Goal: Information Seeking & Learning: Learn about a topic

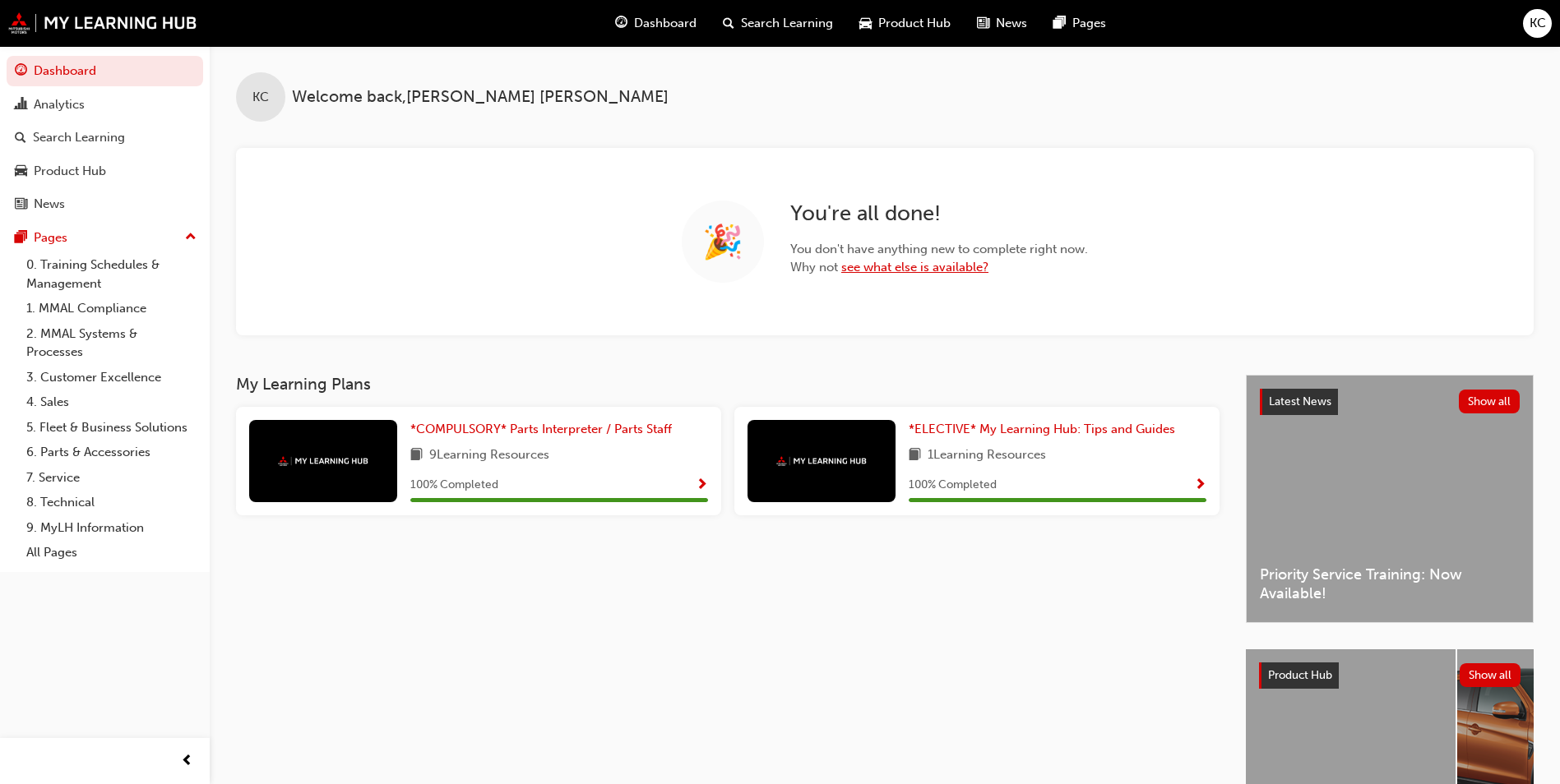
click at [953, 270] on link "see what else is available?" at bounding box center [915, 267] width 147 height 15
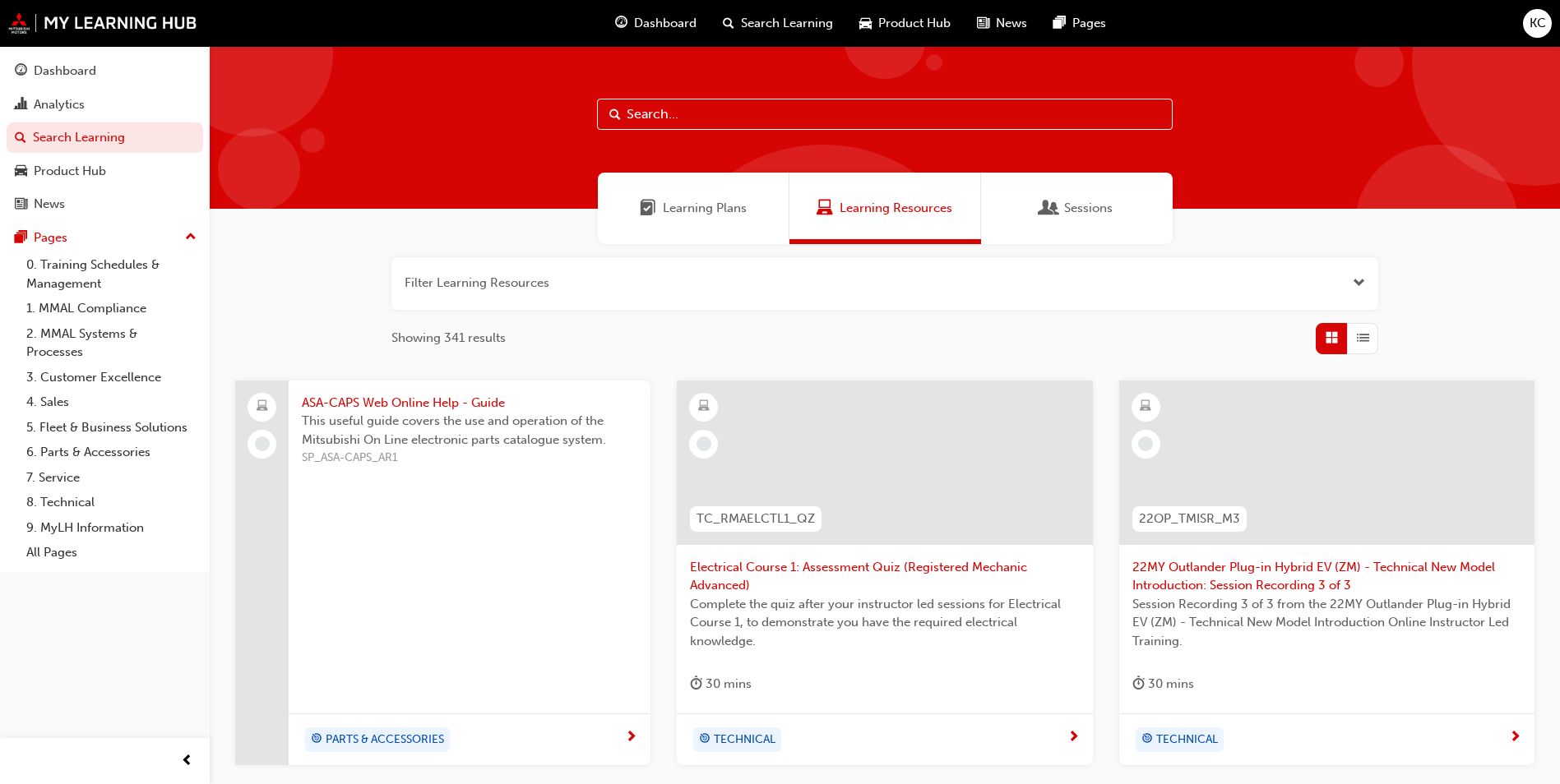
click at [707, 203] on span "Learning Plans" at bounding box center [705, 209] width 84 height 19
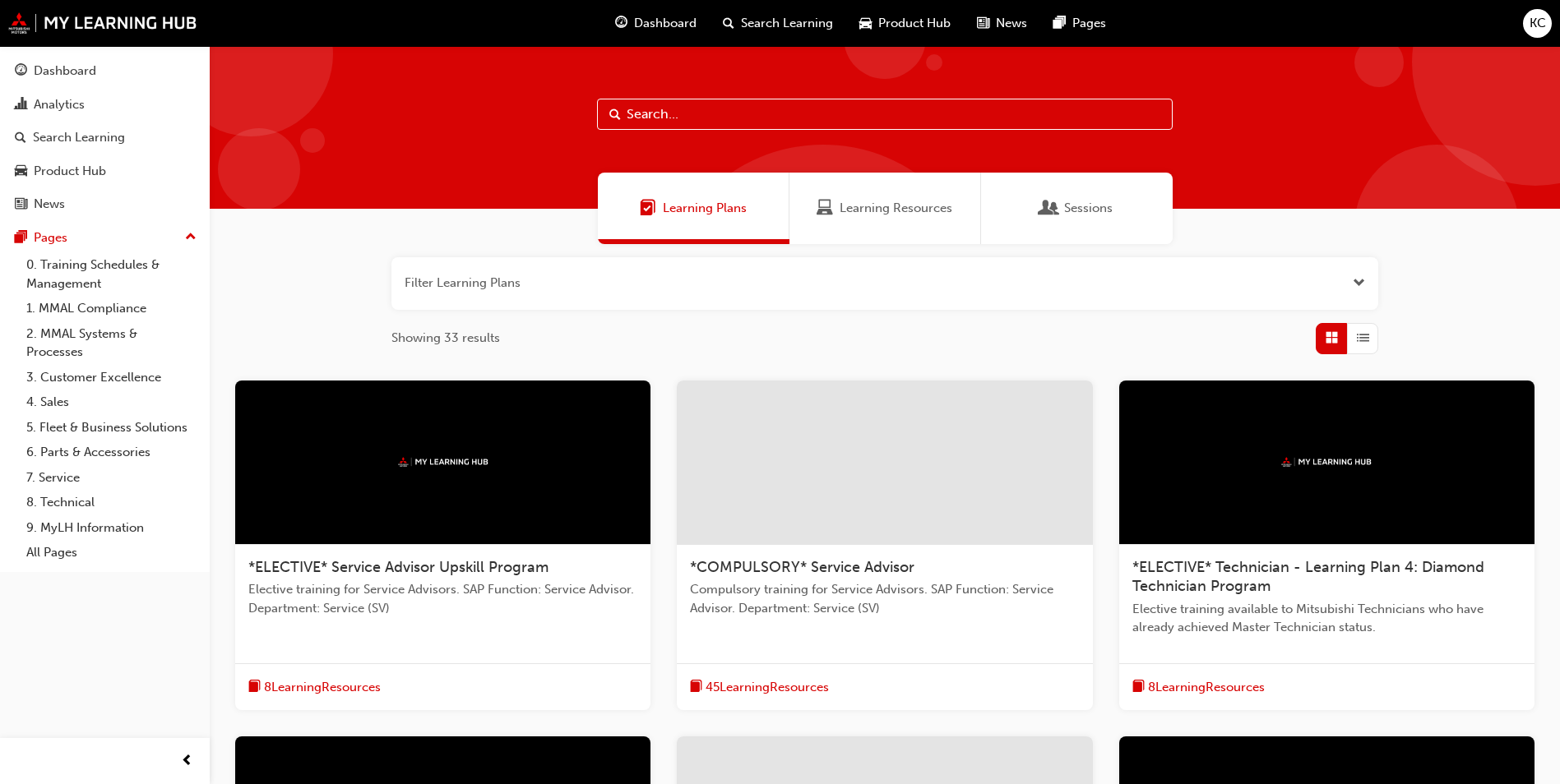
drag, startPoint x: 824, startPoint y: 216, endPoint x: 675, endPoint y: 345, distance: 197.1
click at [675, 345] on div "Showing 33 results" at bounding box center [885, 339] width 987 height 32
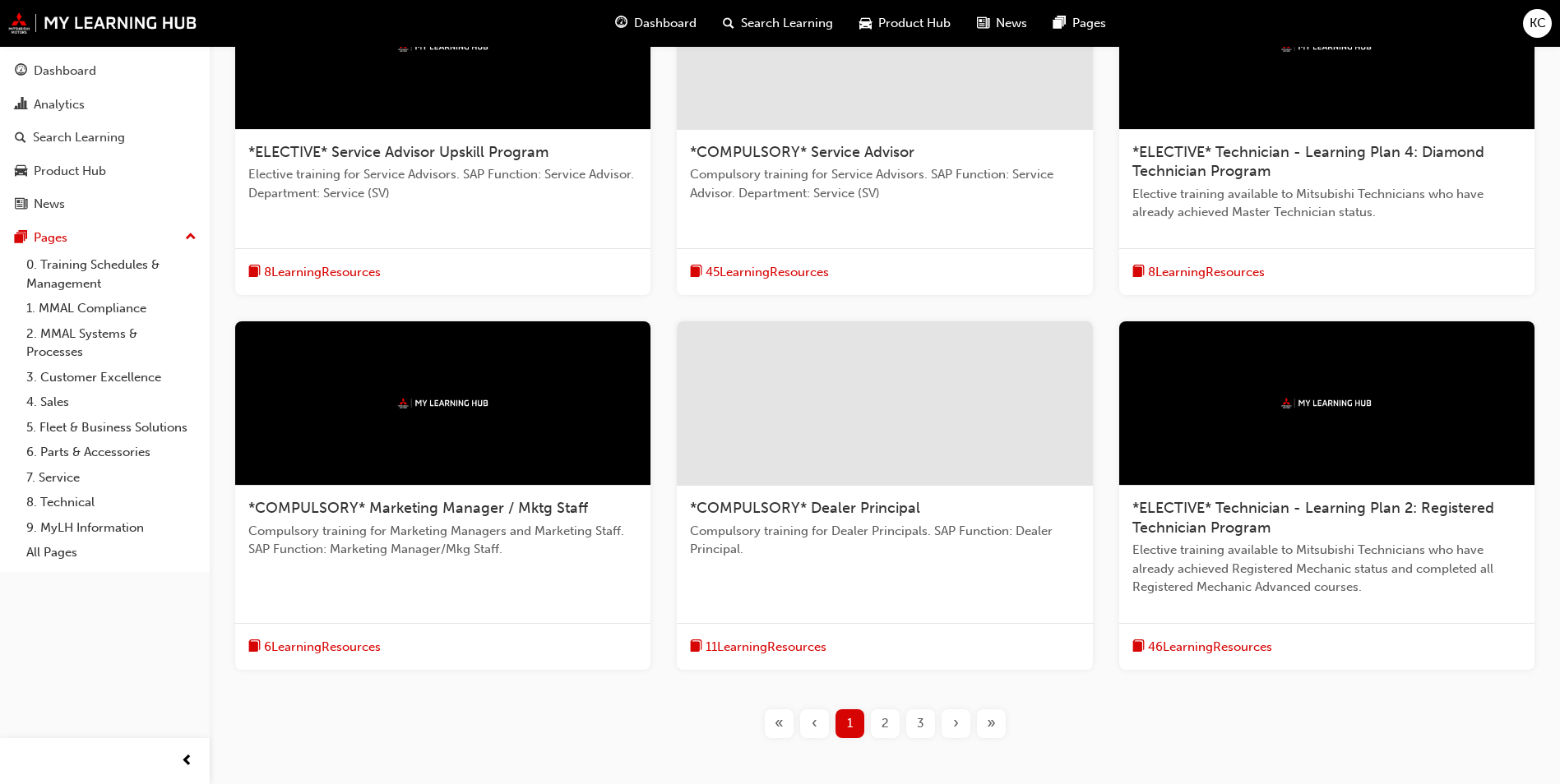
scroll to position [493, 0]
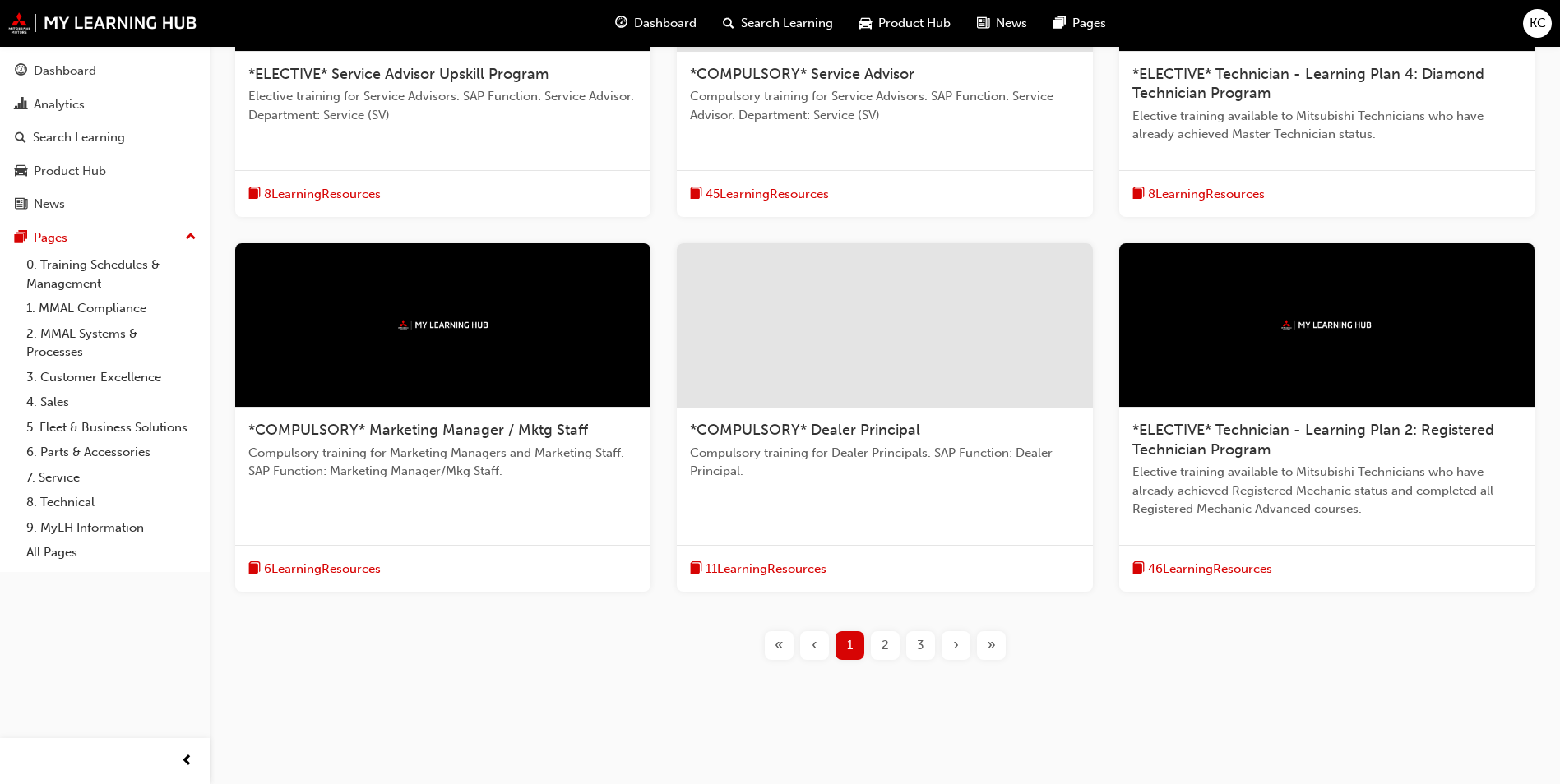
click at [891, 649] on div "2" at bounding box center [885, 645] width 29 height 29
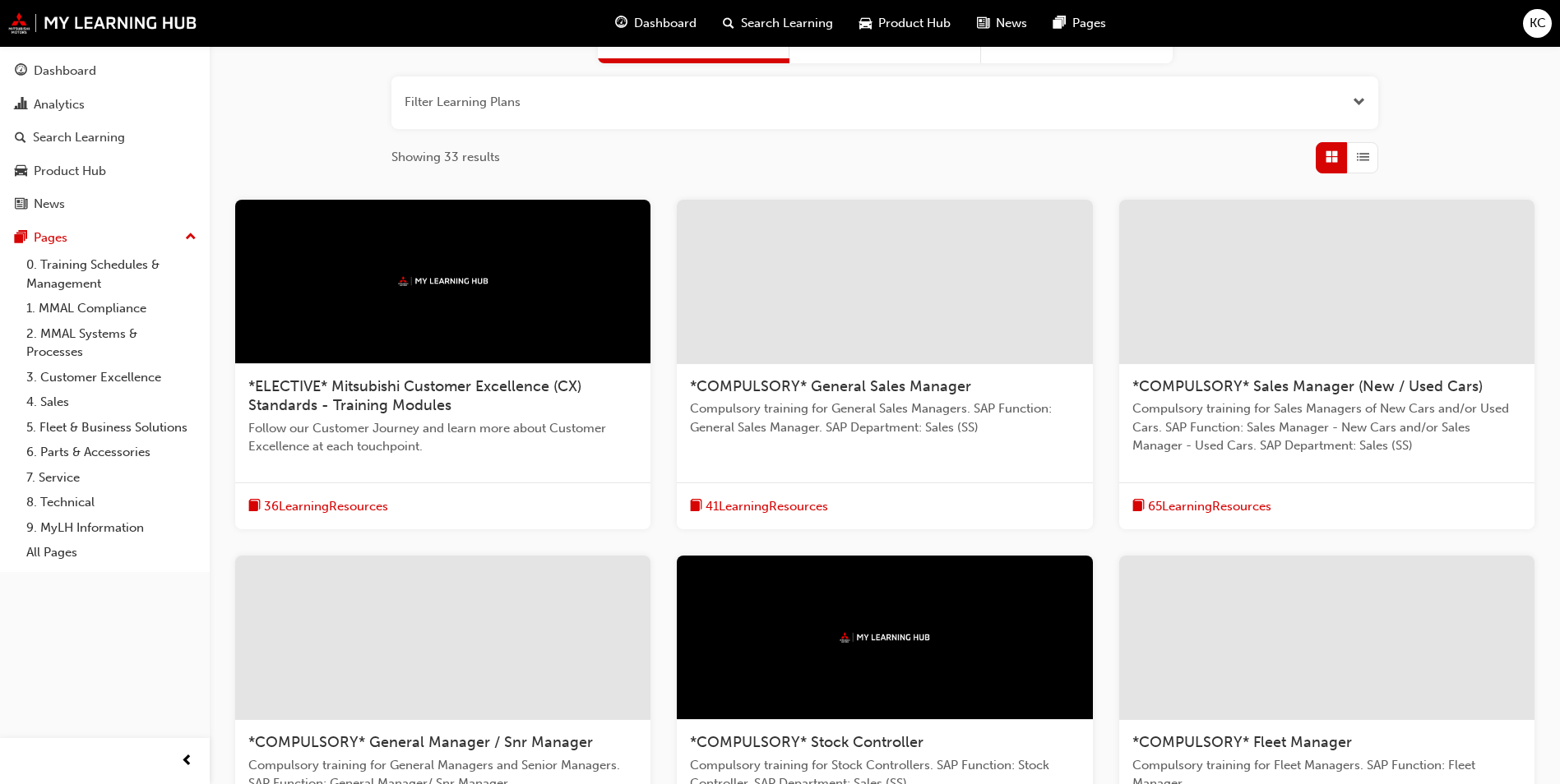
scroll to position [136, 0]
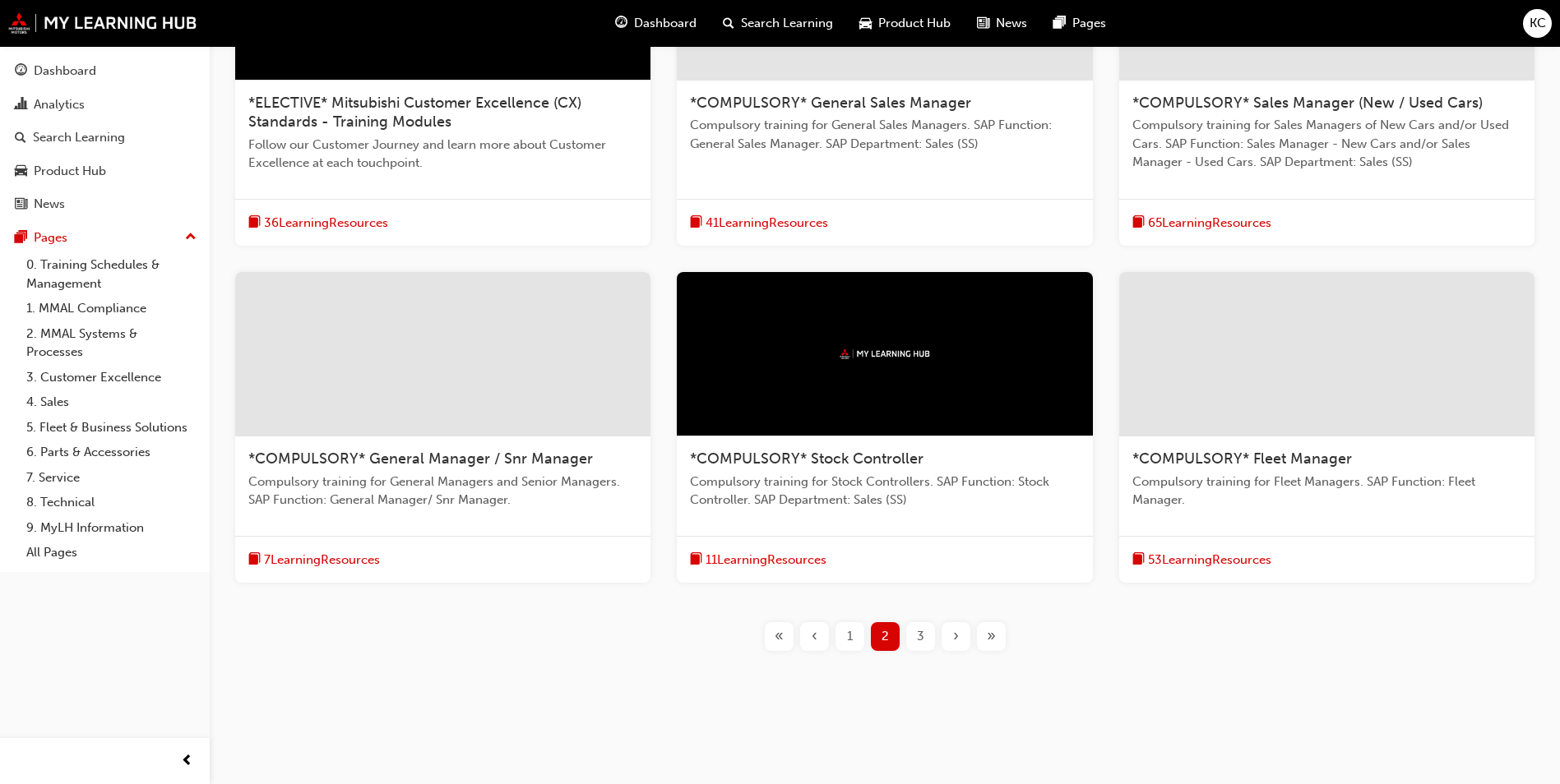
click at [914, 639] on div "3" at bounding box center [920, 636] width 29 height 29
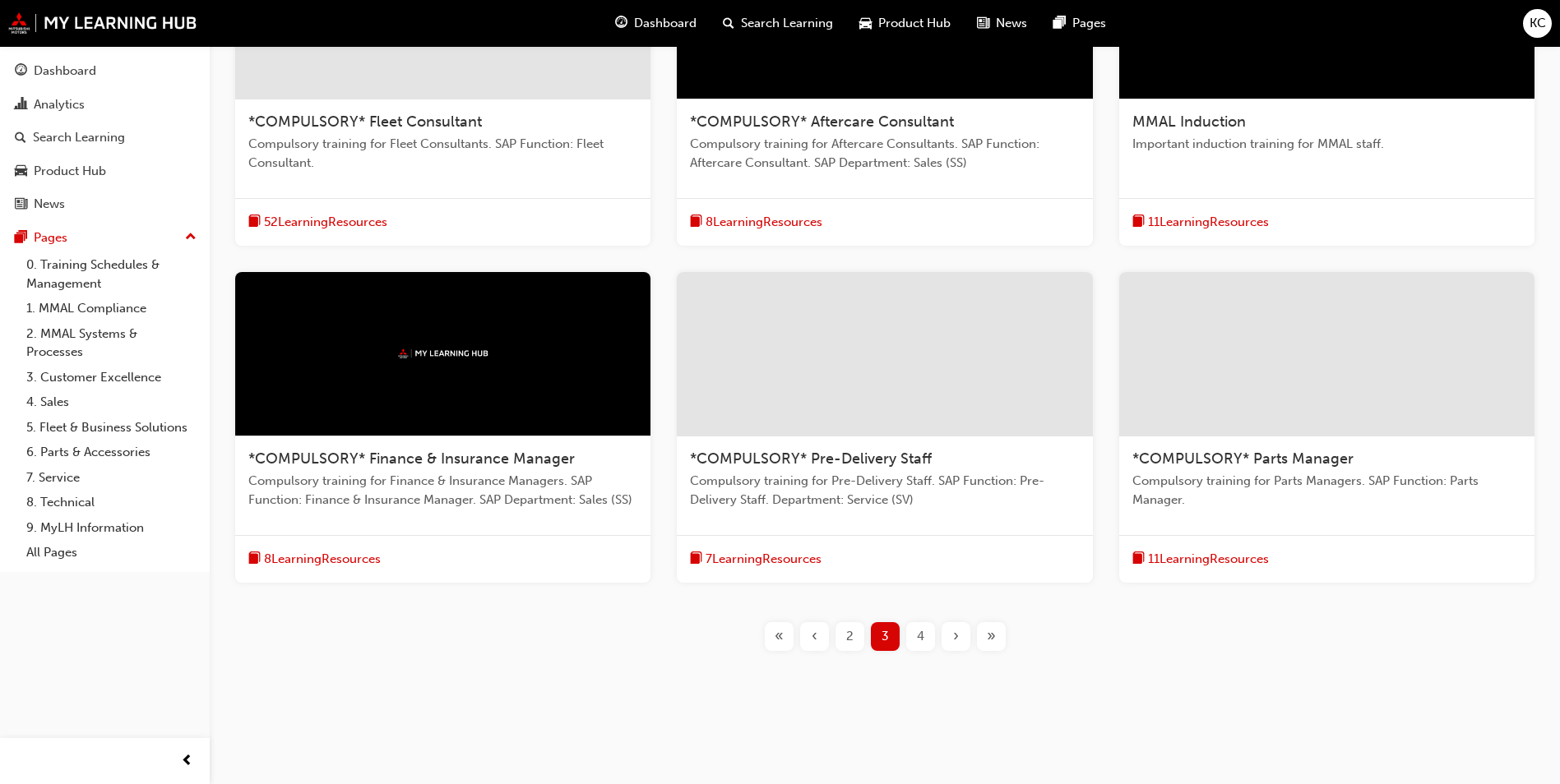
scroll to position [446, 0]
click at [935, 481] on span "Compulsory training for Pre-Delivery Staff. SAP Function: Pre-Delivery Staff. D…" at bounding box center [885, 491] width 389 height 37
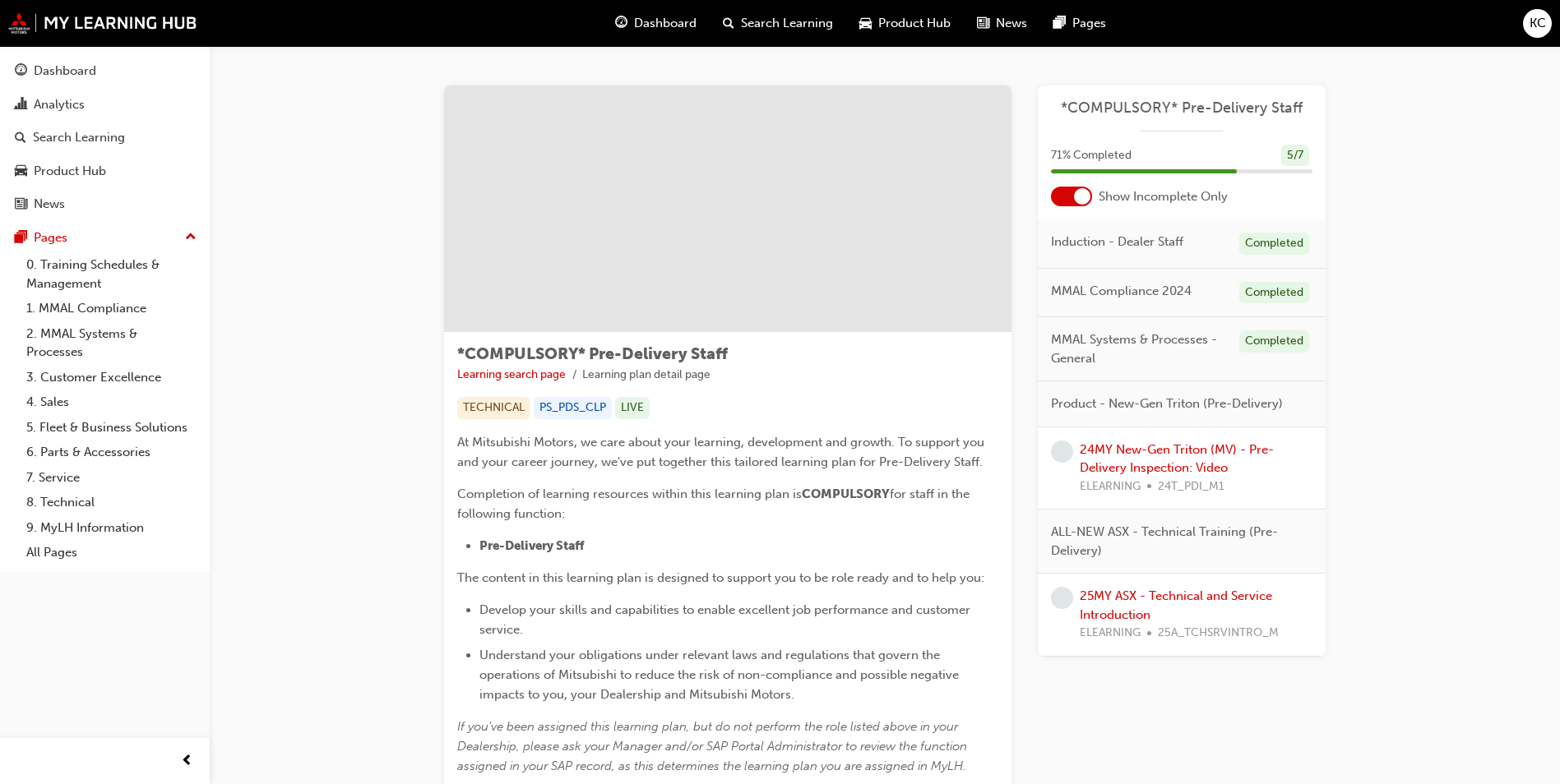
click at [1078, 190] on div at bounding box center [1082, 196] width 17 height 17
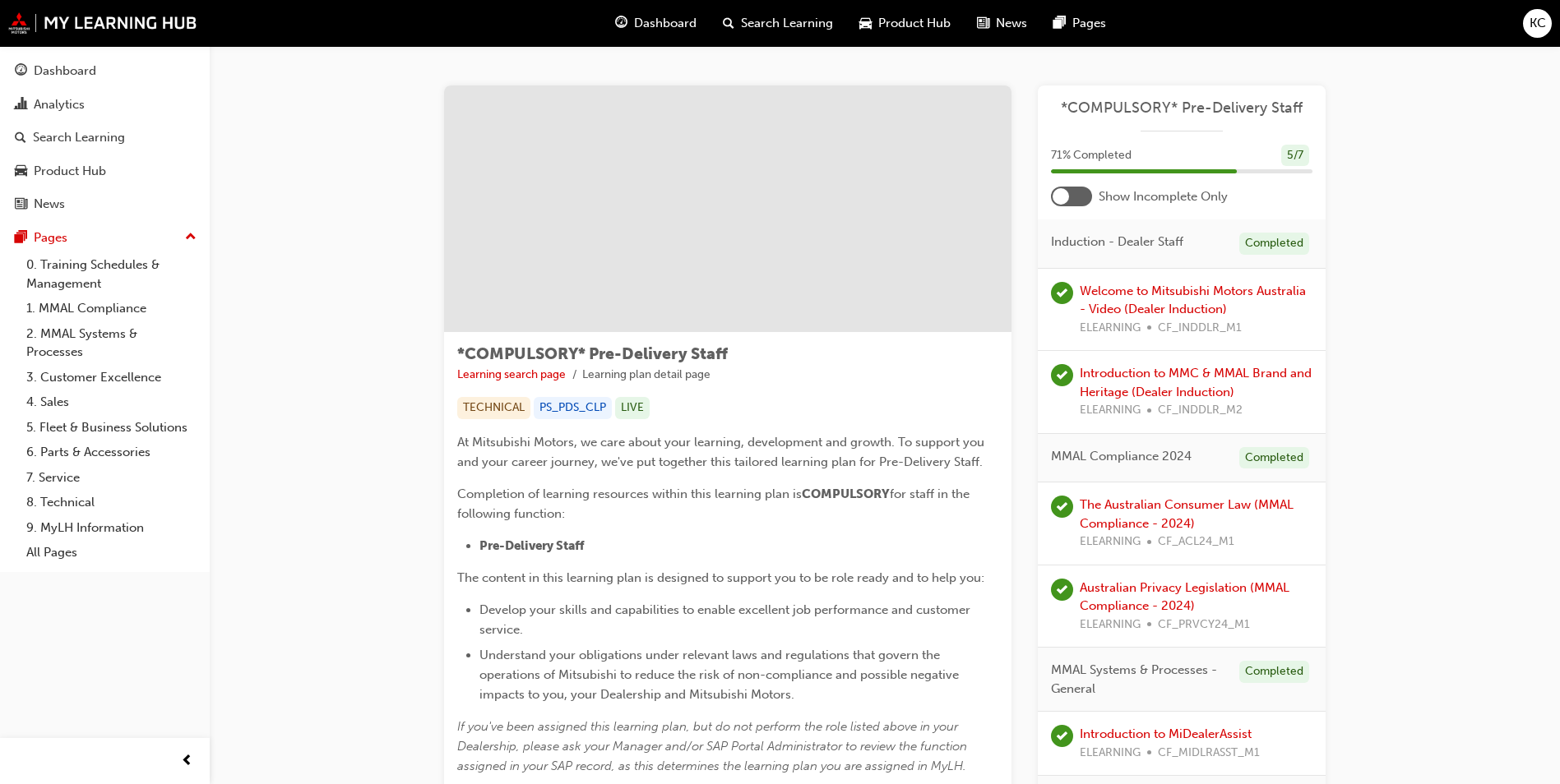
click at [1073, 192] on div at bounding box center [1071, 196] width 41 height 20
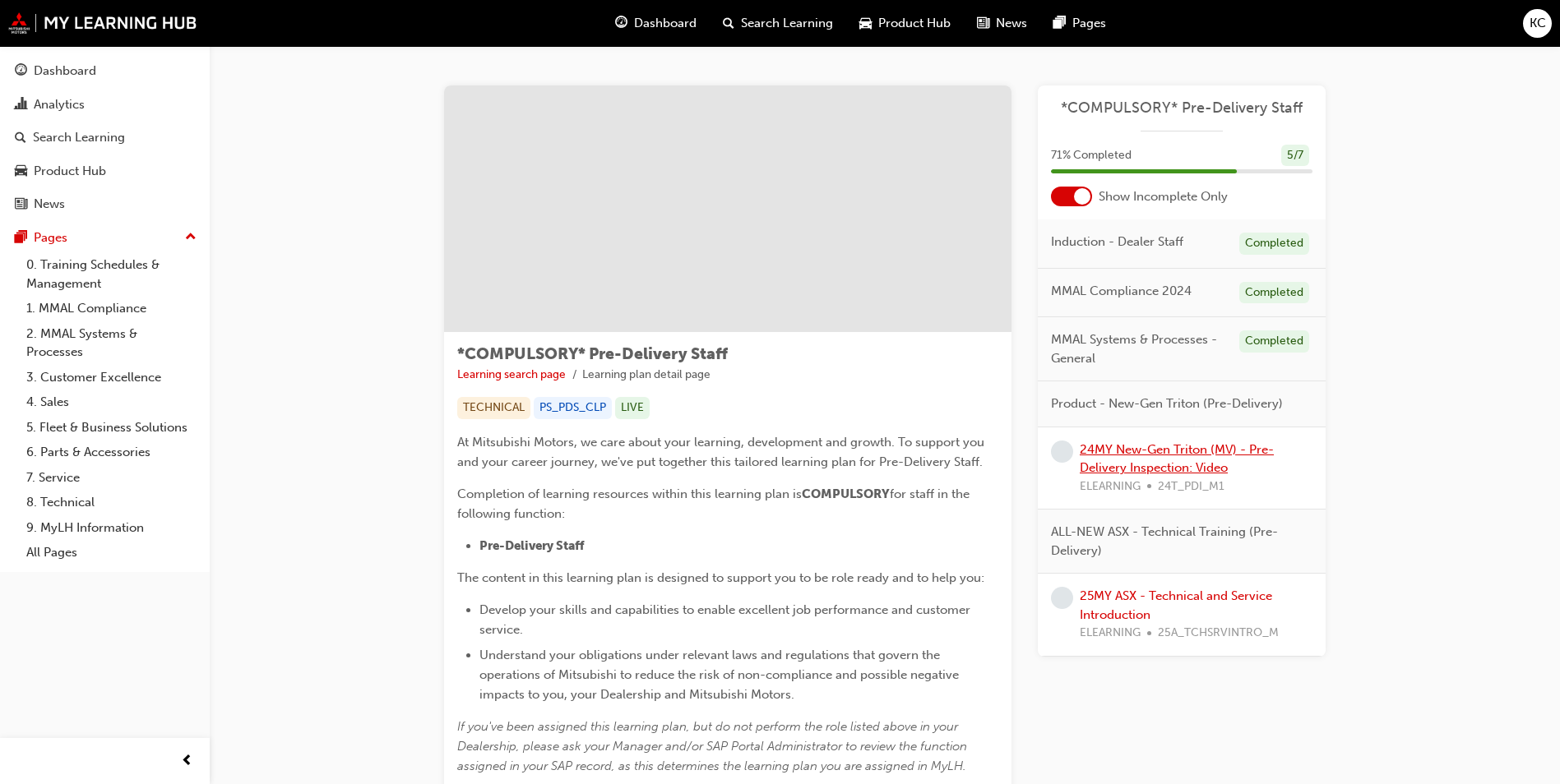
click at [1187, 451] on link "24MY New-Gen Triton (MV) - Pre-Delivery Inspection: Video" at bounding box center [1176, 459] width 194 height 34
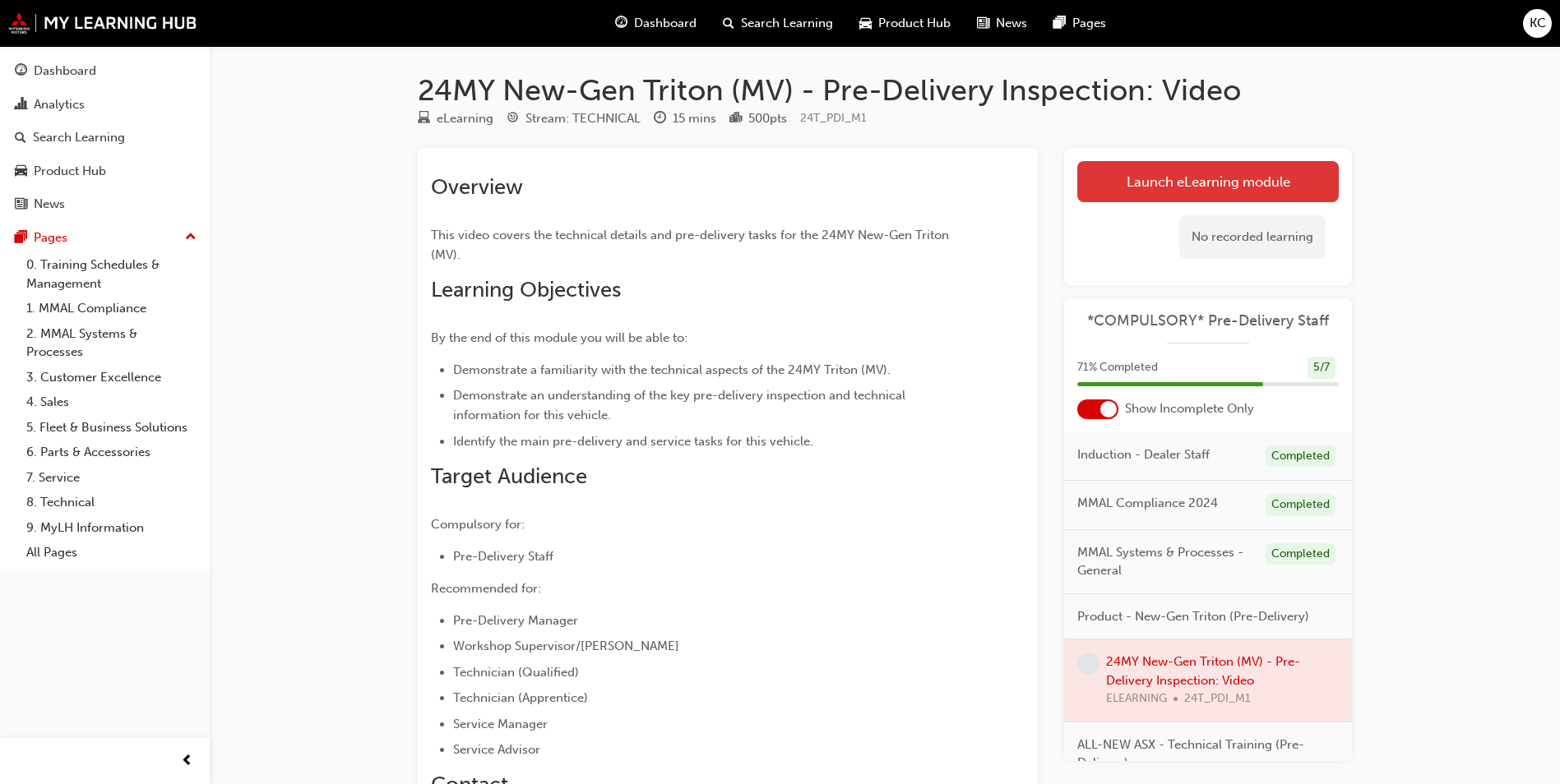
click at [1238, 200] on link "Launch eLearning module" at bounding box center [1208, 182] width 262 height 41
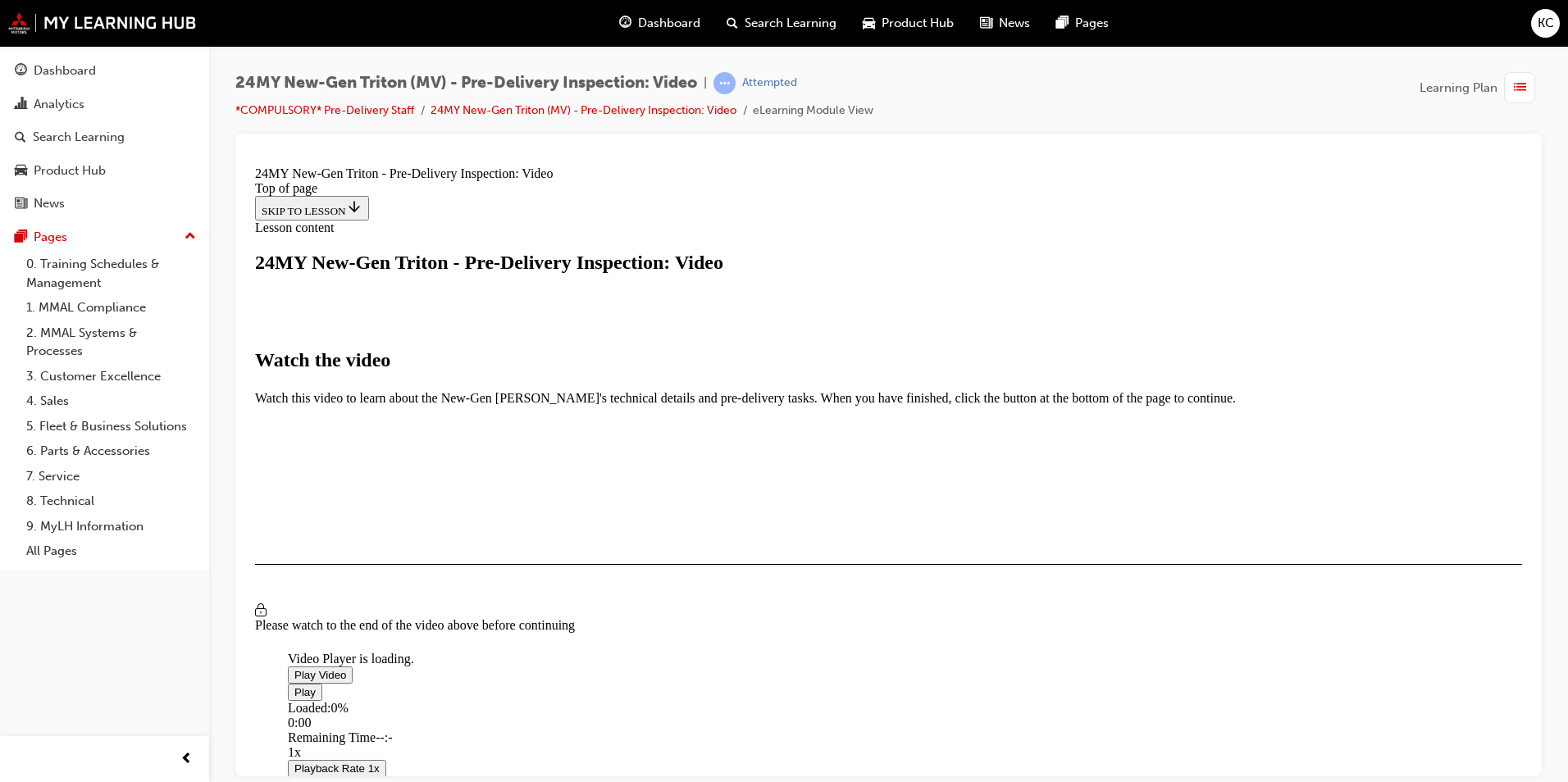
click at [294, 669] on span "Video player" at bounding box center [294, 674] width 0 height 12
click at [516, 700] on div "Loaded : 0.33% 00:30 00:01" at bounding box center [1075, 723] width 1575 height 45
click at [534, 510] on video "Video player" at bounding box center [411, 571] width 246 height 123
drag, startPoint x: 1215, startPoint y: 497, endPoint x: 1253, endPoint y: 588, distance: 98.6
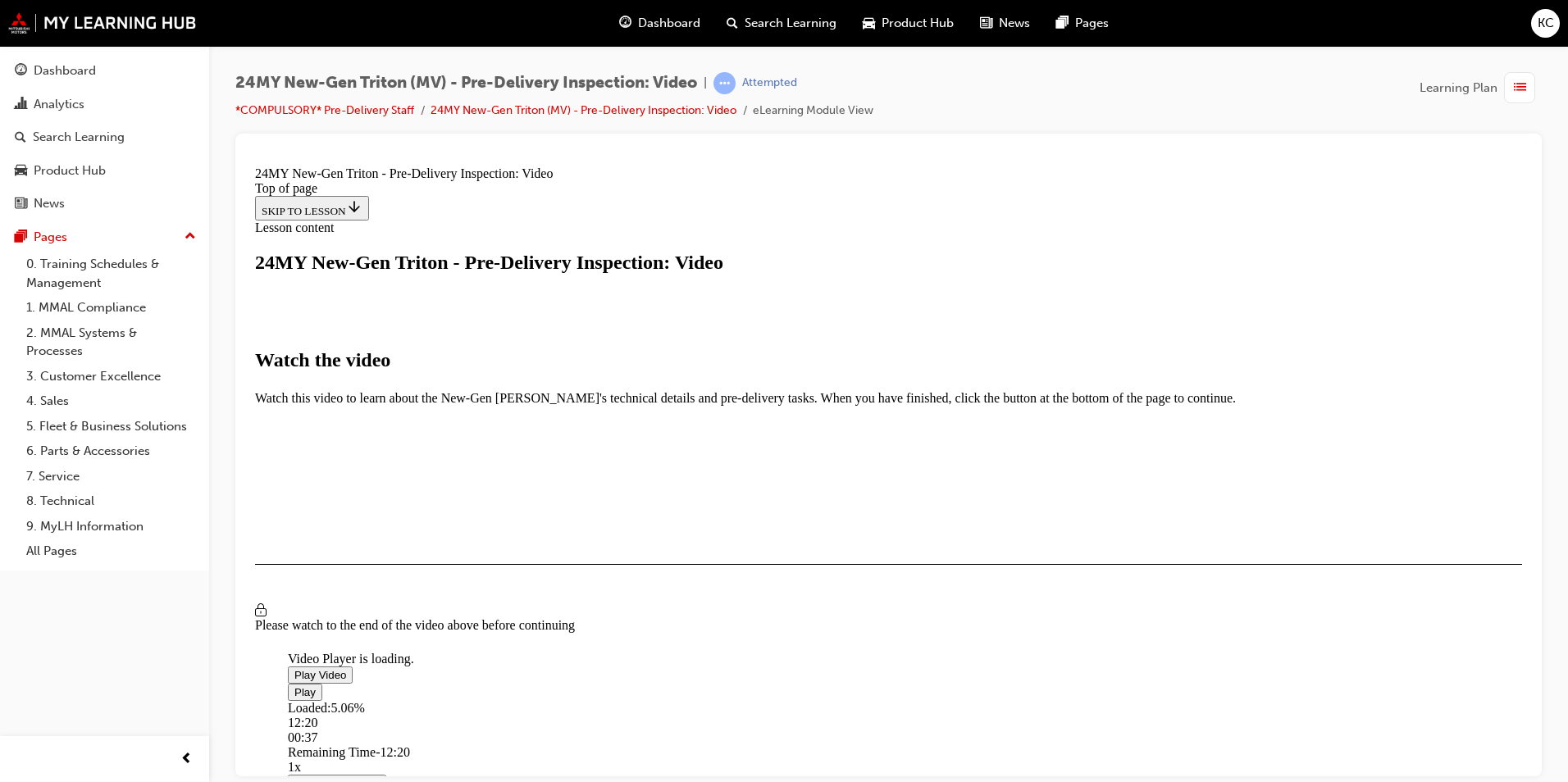
click at [534, 510] on video "Video player" at bounding box center [411, 571] width 246 height 123
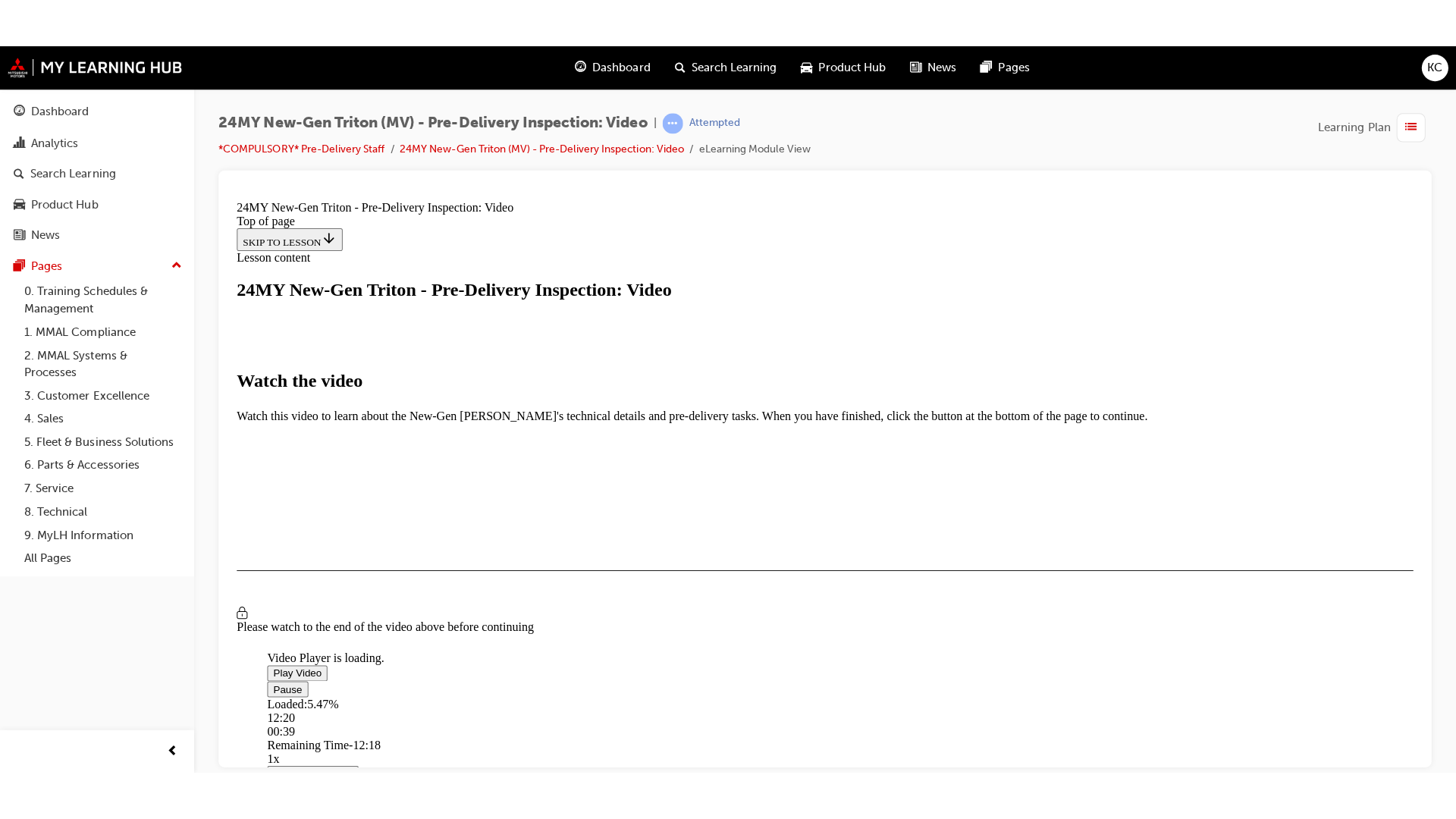
scroll to position [228, 0]
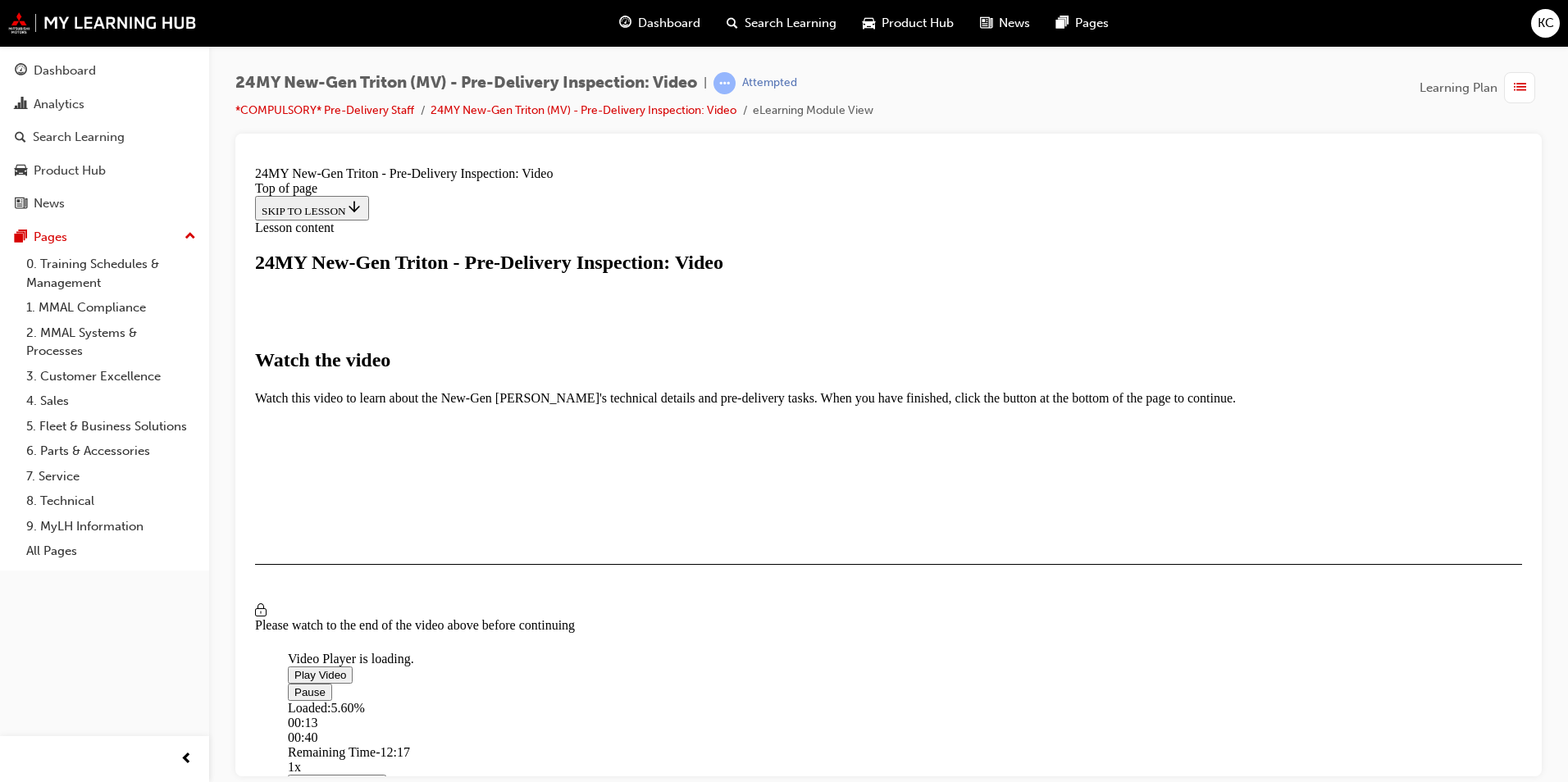
click at [503, 715] on div "00:13" at bounding box center [1075, 723] width 1575 height 15
click at [581, 730] on div "02:24" at bounding box center [434, 737] width 293 height 15
click at [589, 700] on div "Loaded : 22.87% 02:04 02:17" at bounding box center [1075, 723] width 1575 height 45
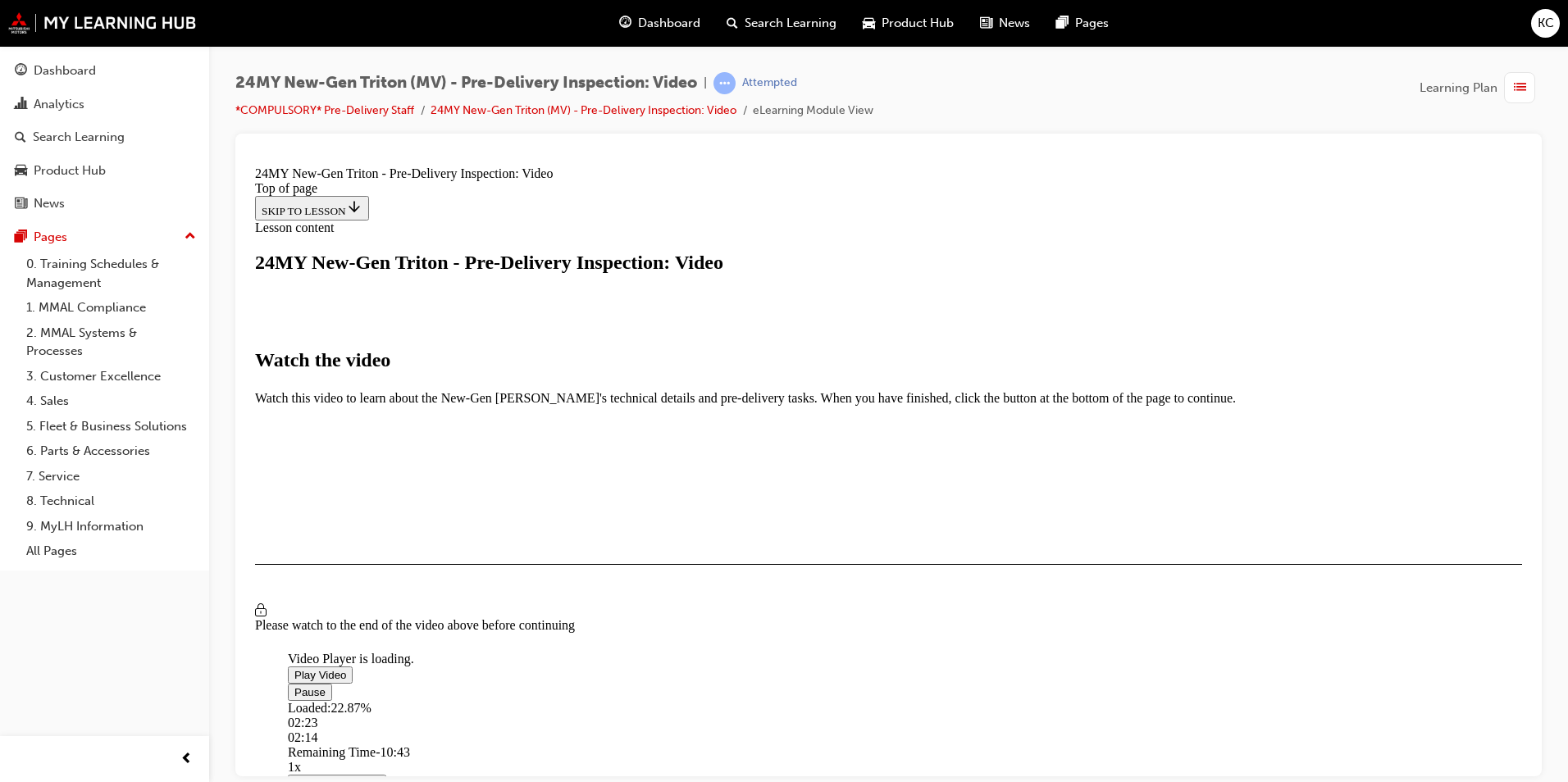
click at [534, 510] on video "Video player" at bounding box center [411, 571] width 246 height 123
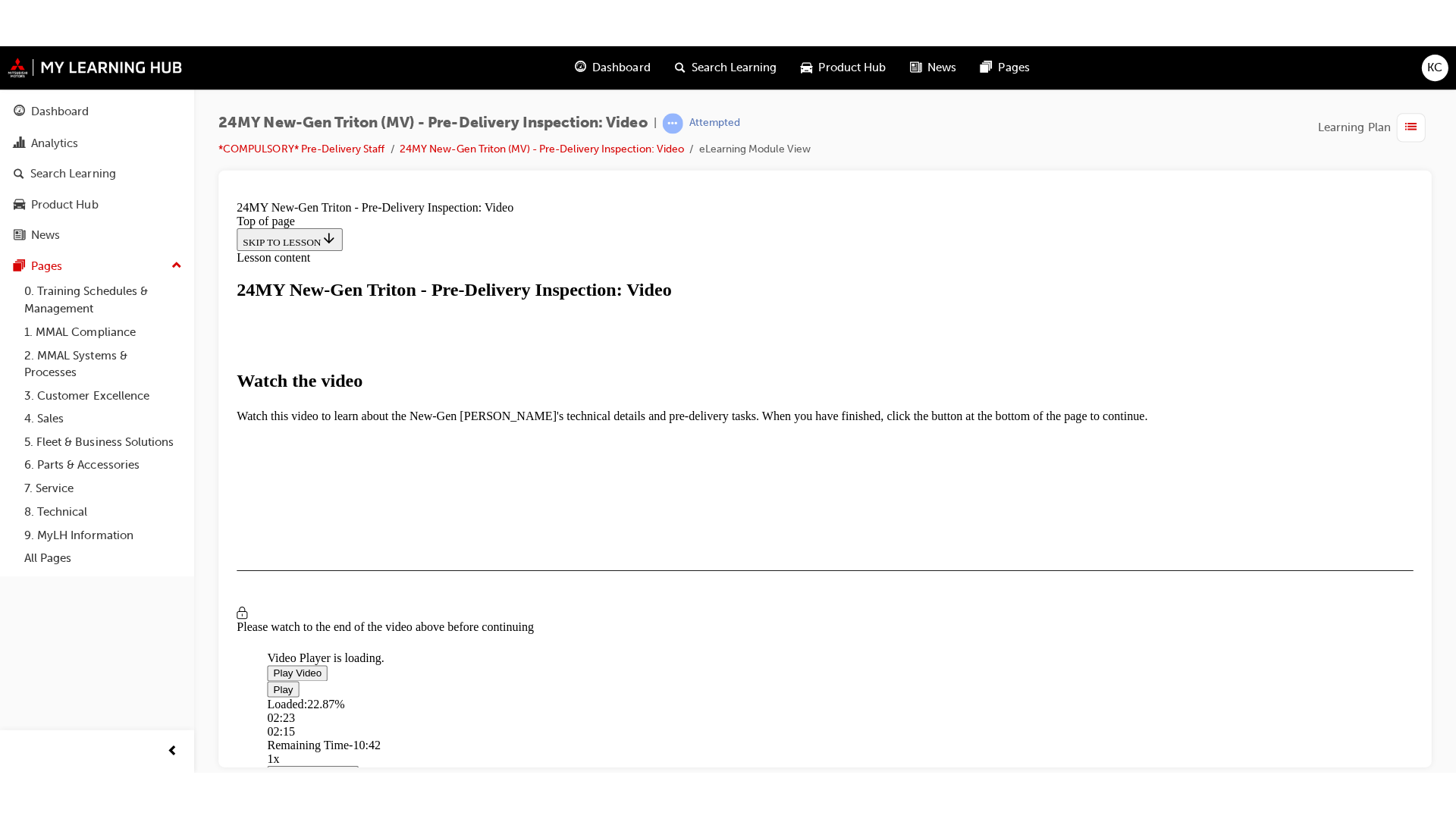
click at [495, 519] on video "Video player" at bounding box center [381, 575] width 228 height 113
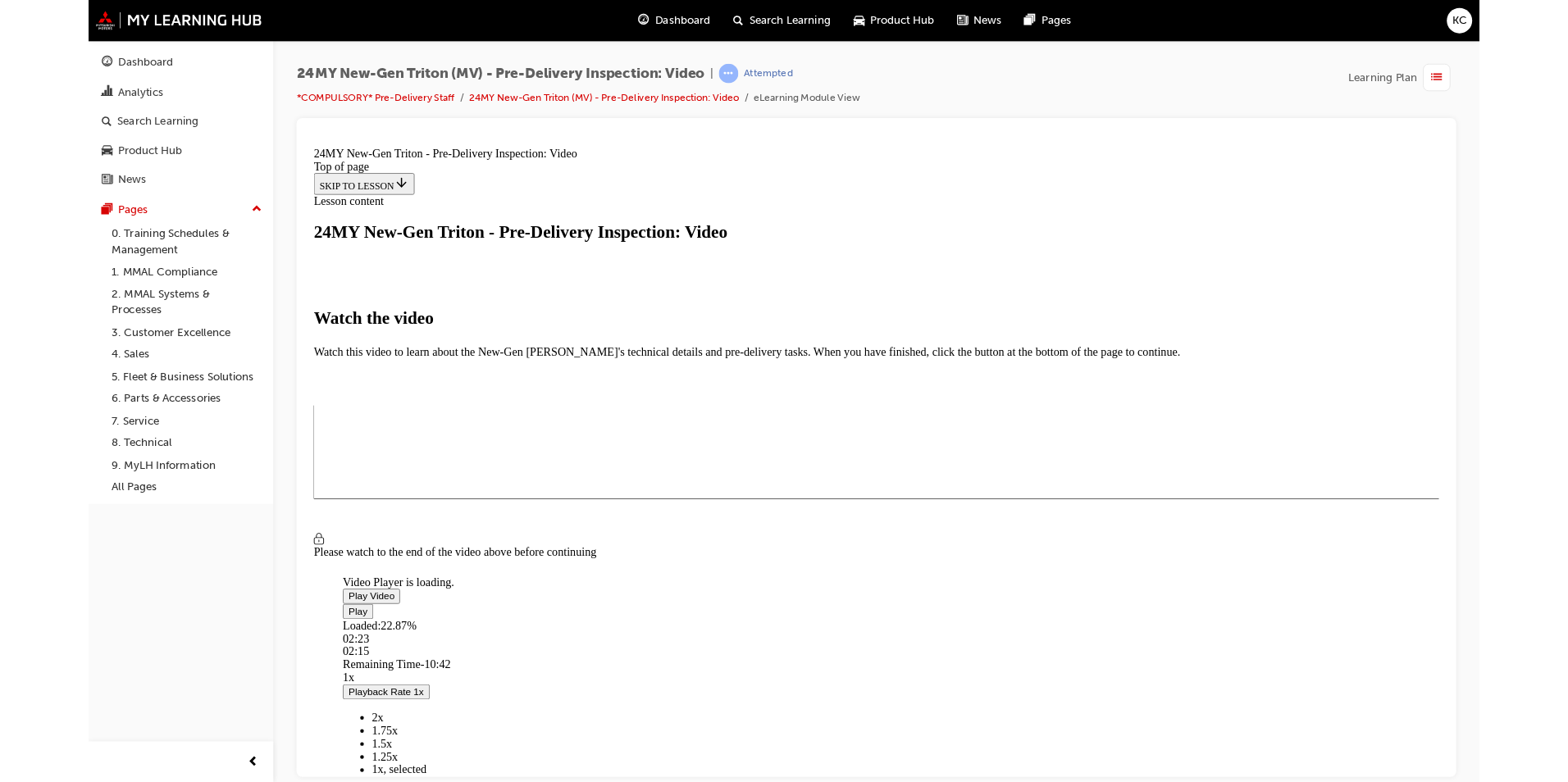
scroll to position [84, 0]
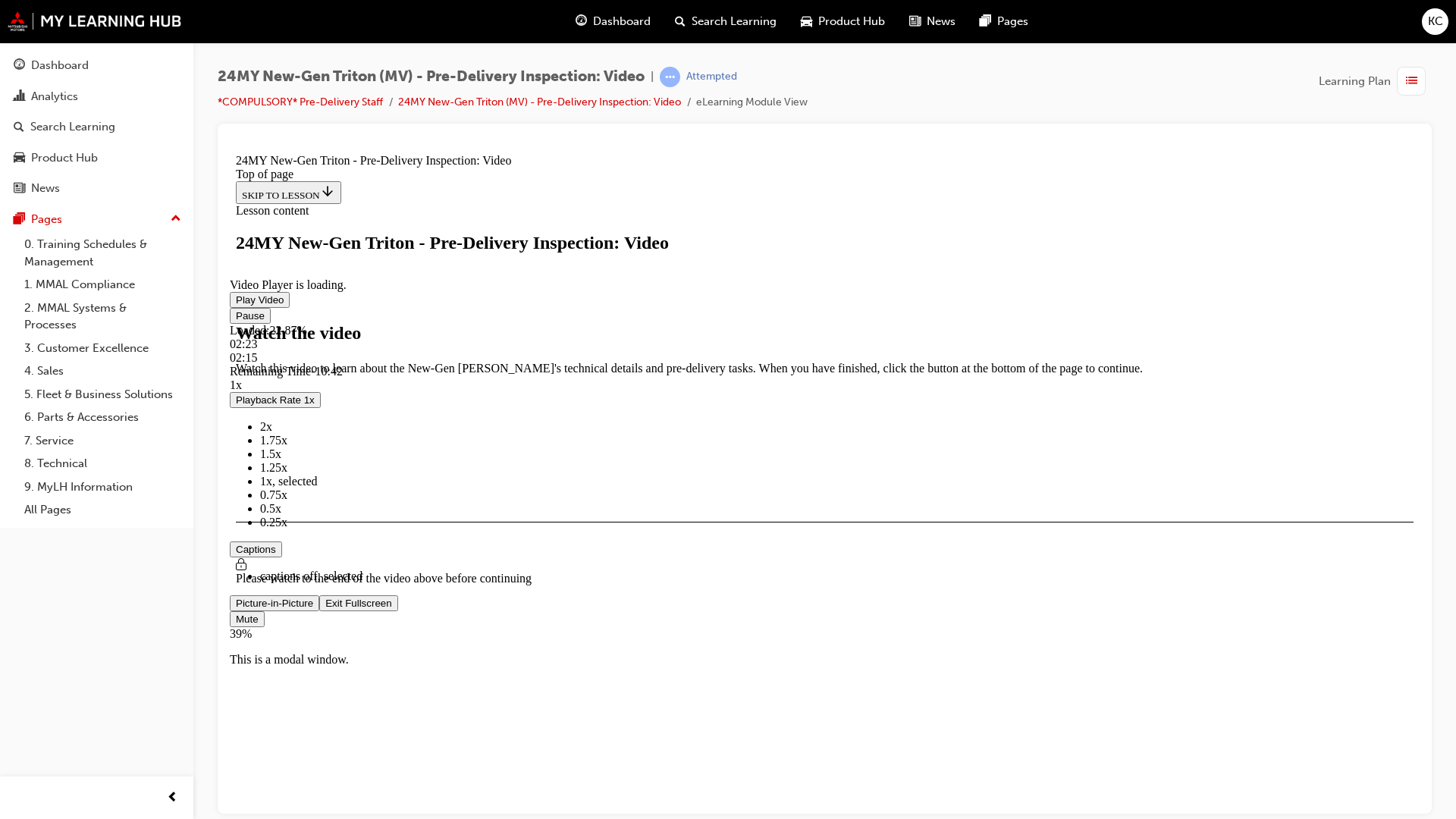
click at [457, 261] on video "Video player" at bounding box center [344, 203] width 228 height 113
click at [726, 350] on div "04:49" at bounding box center [825, 343] width 1190 height 14
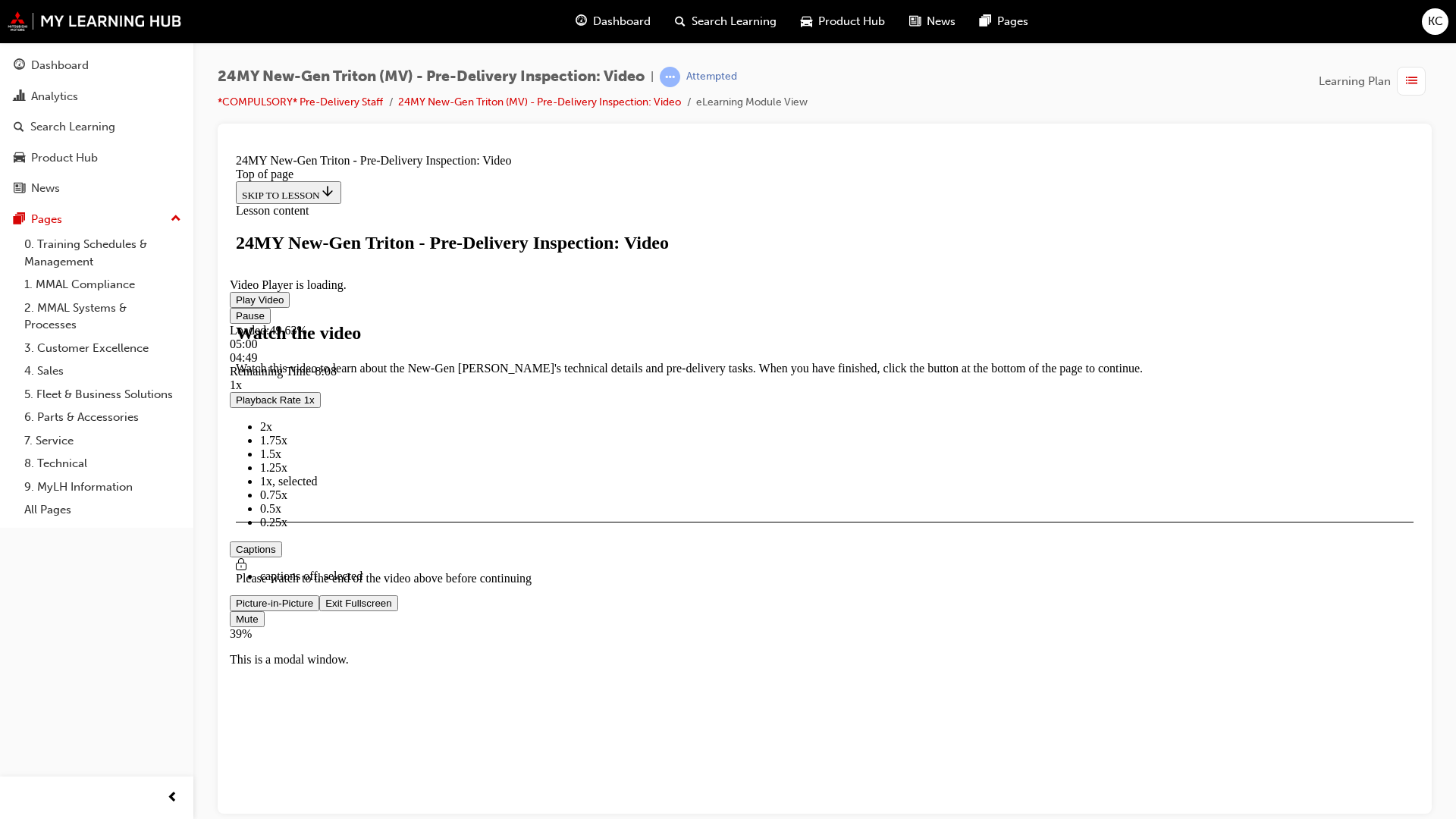
click at [742, 350] on div "05:00" at bounding box center [825, 343] width 1190 height 14
click at [762, 350] on div "05:13" at bounding box center [825, 343] width 1190 height 14
click at [772, 350] on div "05:19" at bounding box center [825, 343] width 1190 height 14
click at [788, 364] on div "Loaded : 53.89% 05:29 05:20" at bounding box center [825, 343] width 1190 height 41
click at [800, 364] on div "Loaded : 55.35% 05:37 05:30" at bounding box center [825, 343] width 1190 height 41
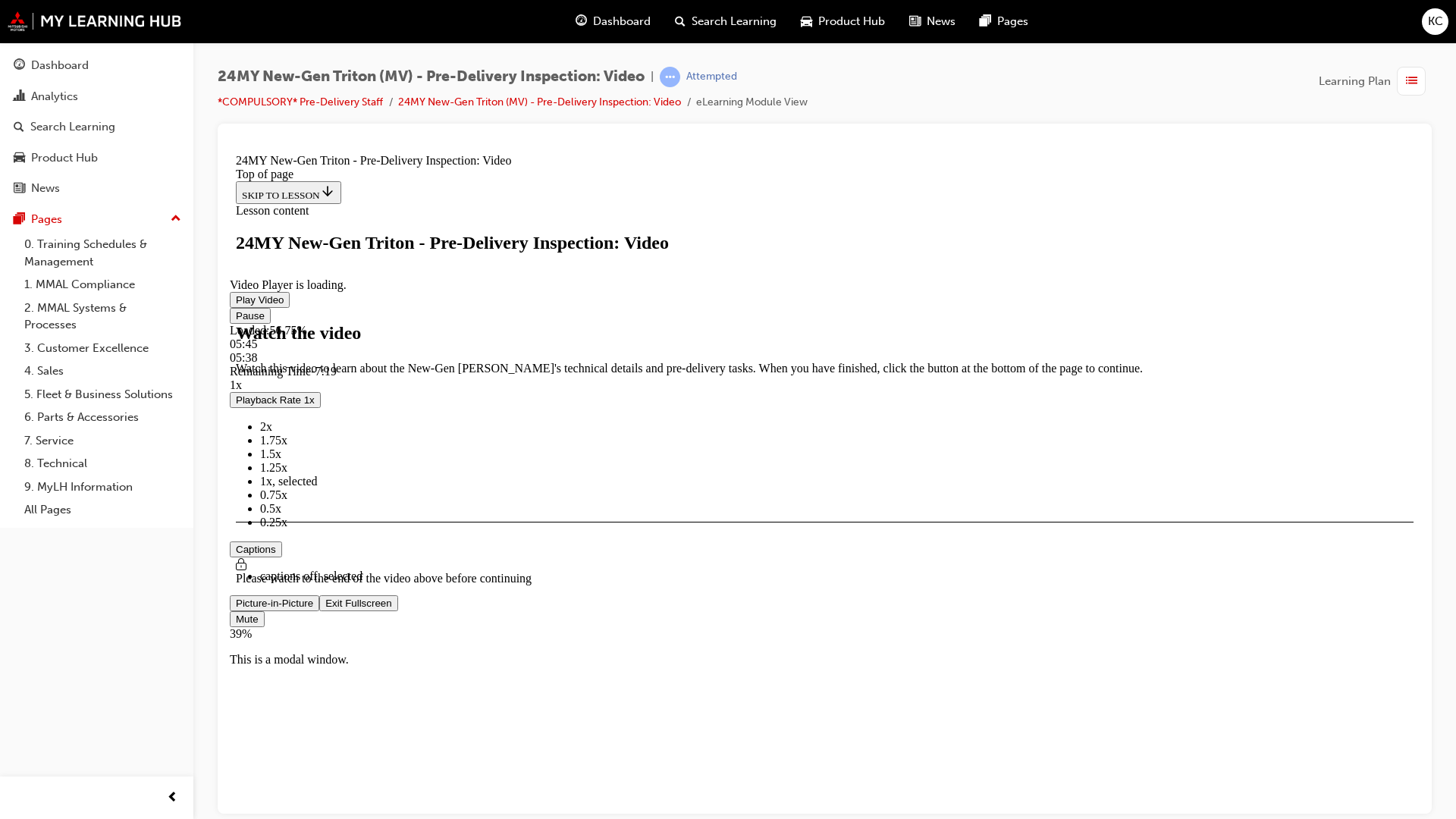
click at [812, 364] on div "Loaded : 56.75% 05:45 05:38" at bounding box center [825, 343] width 1190 height 41
click at [822, 350] on div "05:52" at bounding box center [825, 343] width 1190 height 14
click at [838, 350] on div "06:02" at bounding box center [825, 343] width 1190 height 14
click at [874, 364] on div "Loaded : 61.58% 06:26 06:26" at bounding box center [825, 343] width 1190 height 41
click at [894, 364] on div "Loaded : 61.71% 06:39 06:27" at bounding box center [825, 343] width 1190 height 41
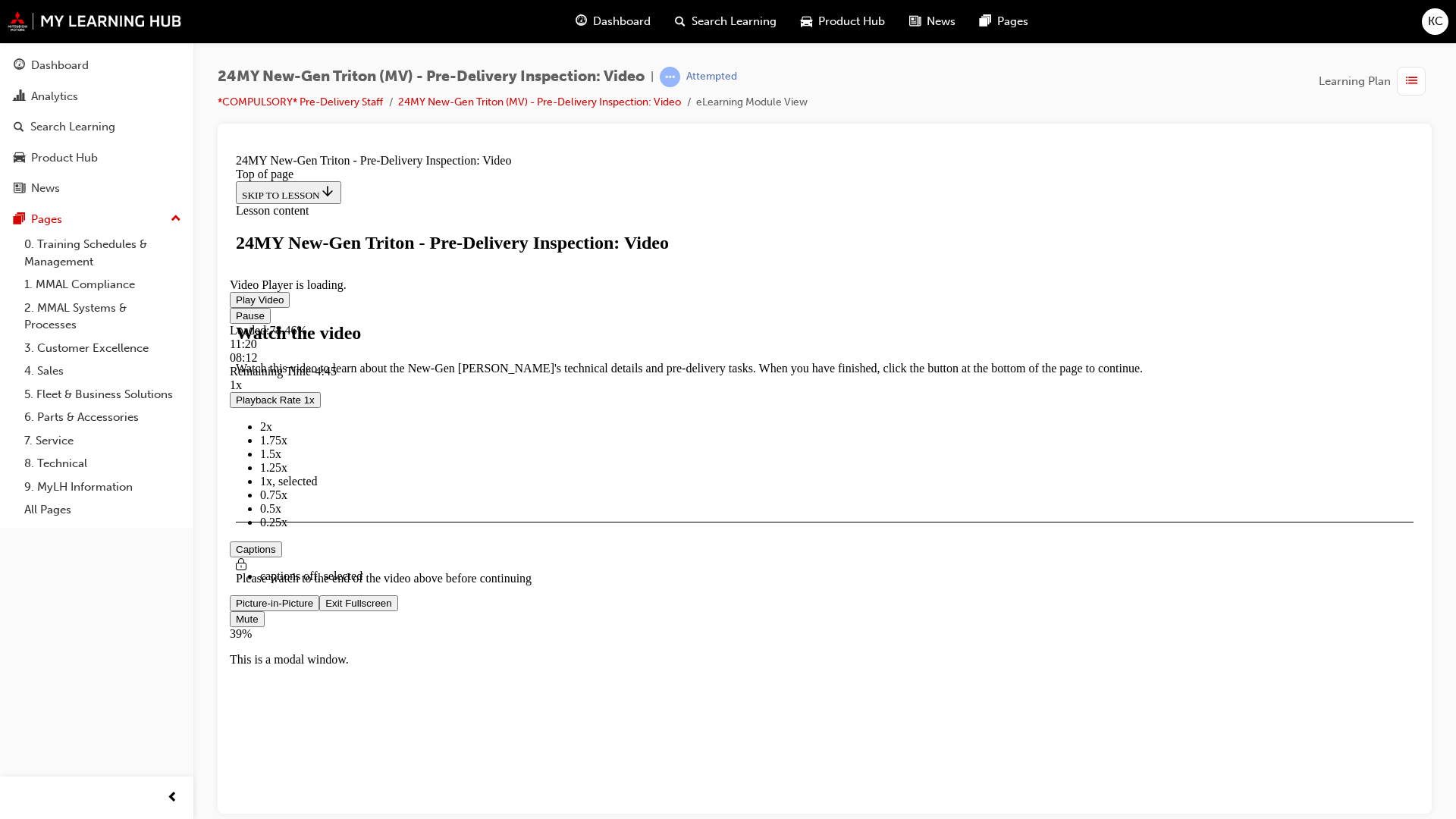
click at [326, 608] on span "Video player" at bounding box center [326, 602] width 0 height 11
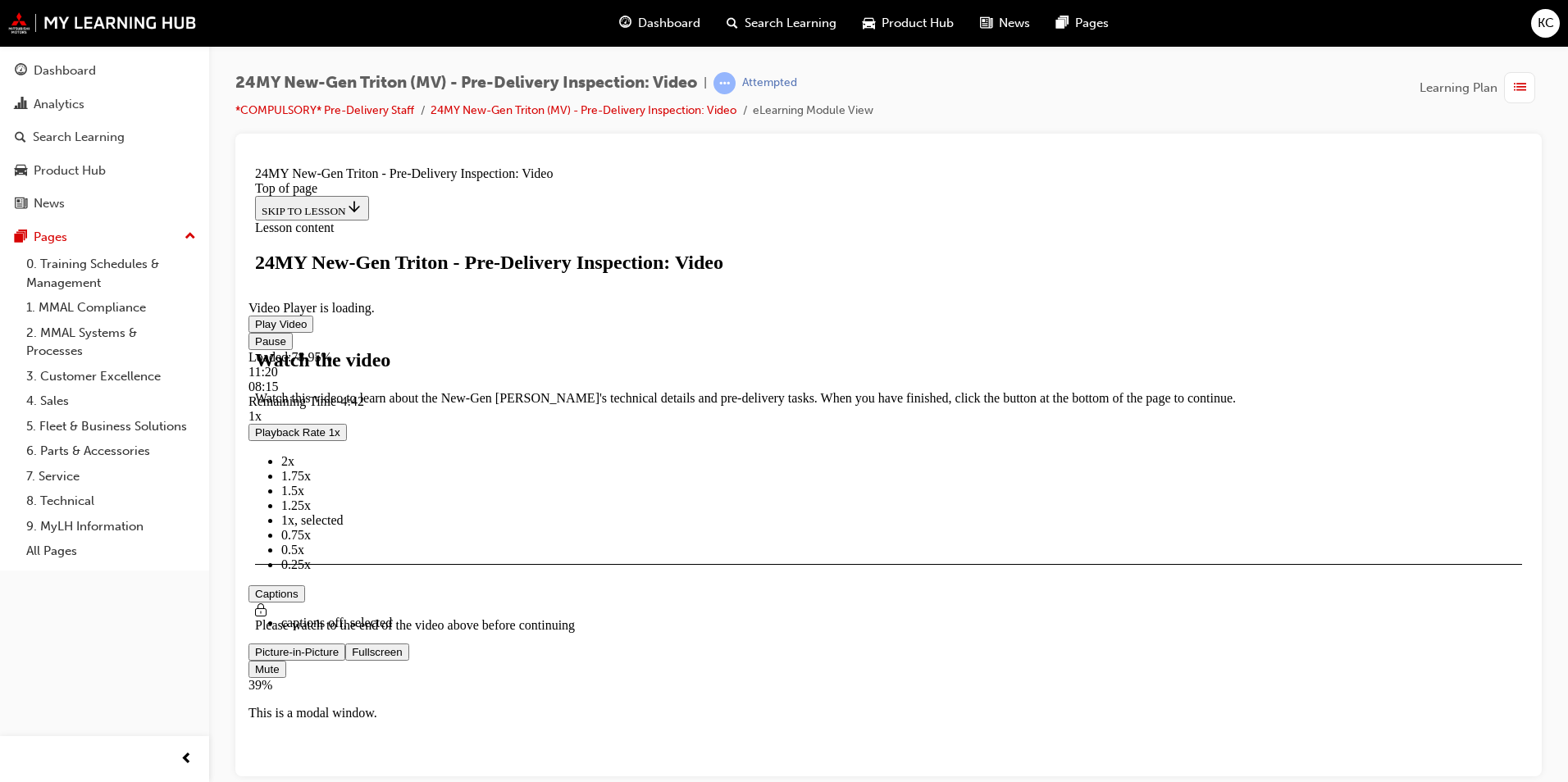
scroll to position [353, 0]
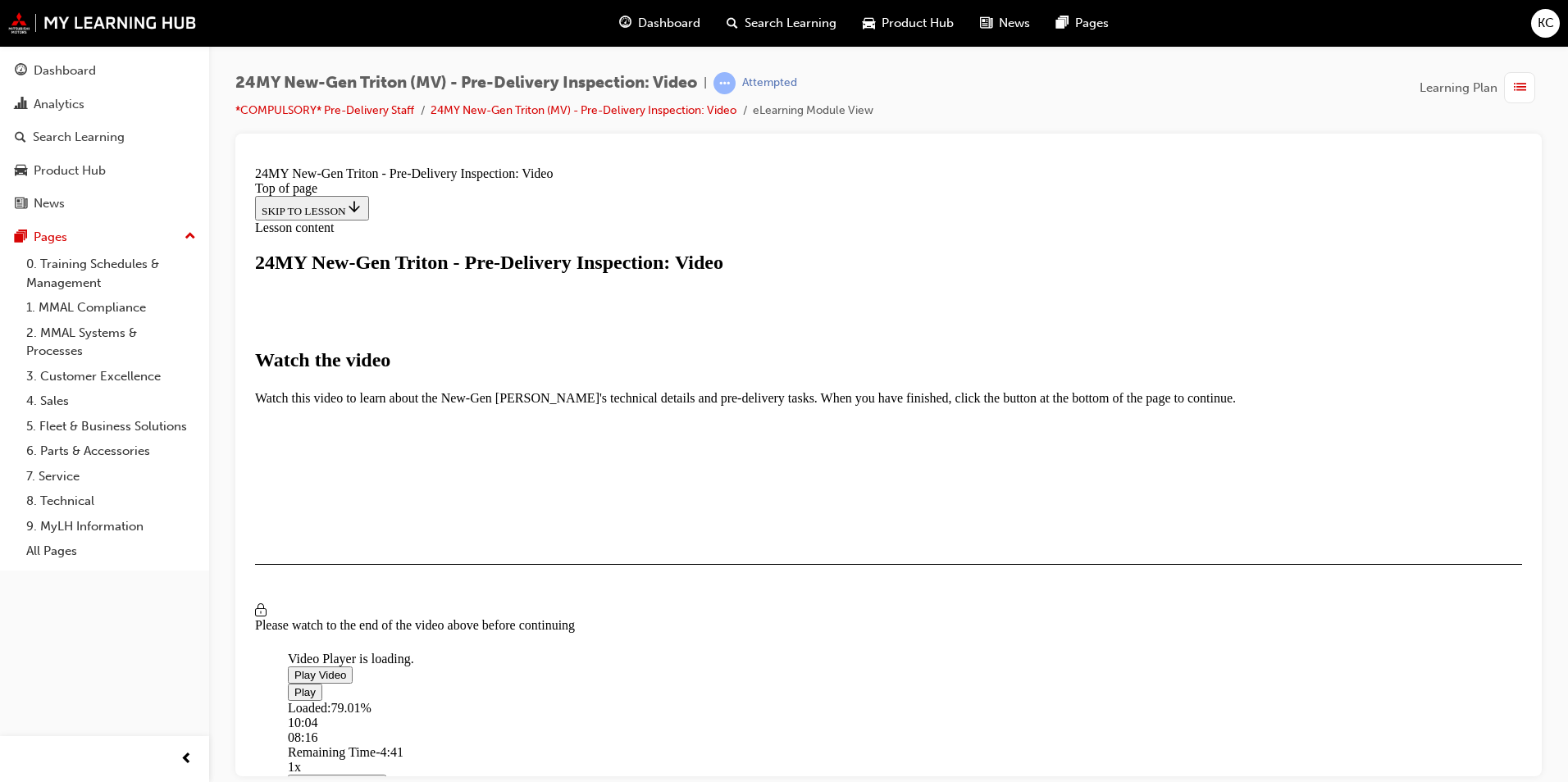
click at [962, 700] on div "Loaded : 79.01% 10:04 08:16" at bounding box center [1075, 723] width 1575 height 45
click at [534, 510] on video "Video player" at bounding box center [411, 571] width 246 height 123
click at [294, 669] on span "Video player" at bounding box center [294, 674] width 0 height 12
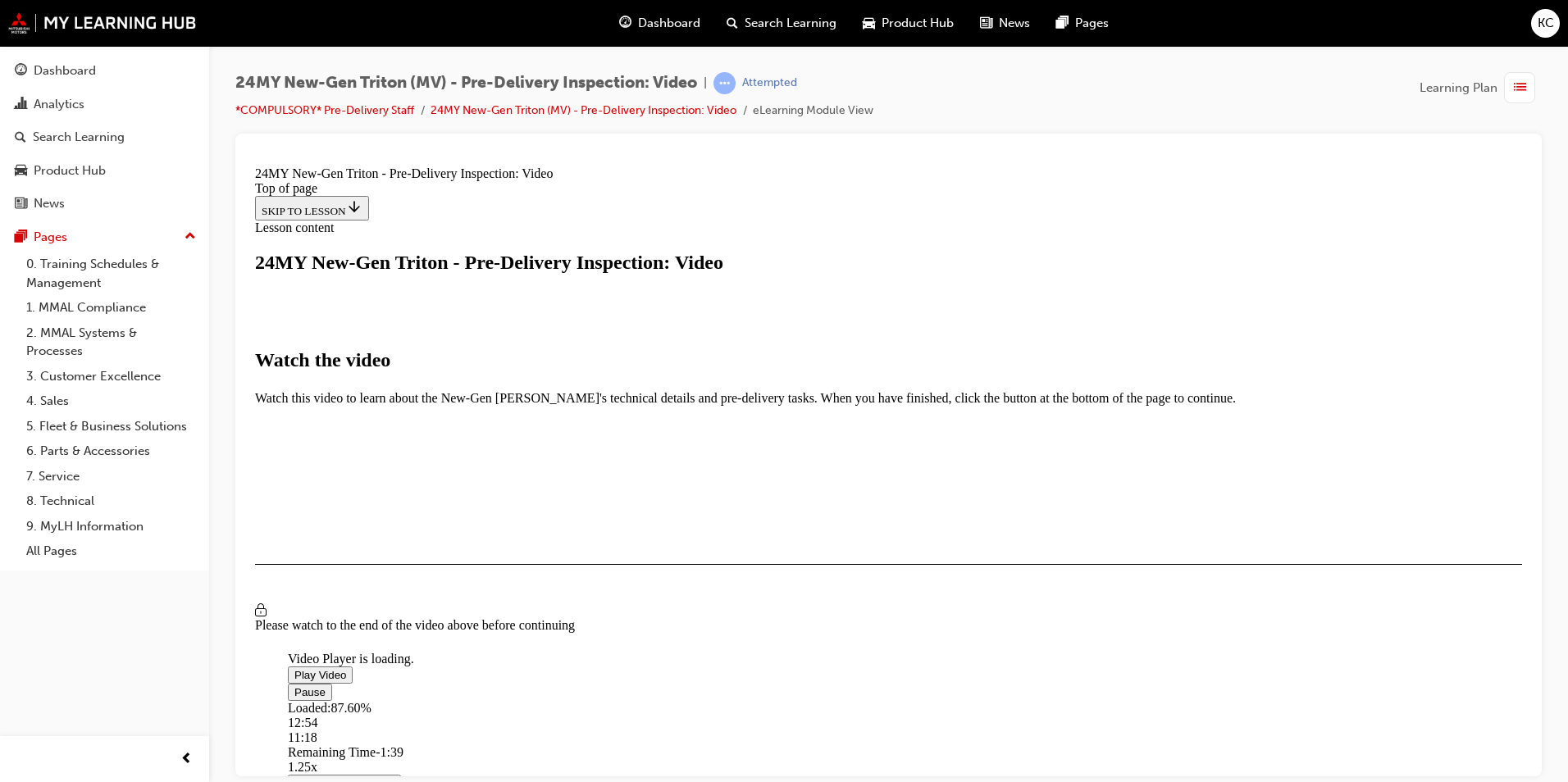
drag, startPoint x: 1322, startPoint y: 637, endPoint x: 1337, endPoint y: 637, distance: 15.0
click at [1337, 511] on div "Video Player is loading. Play Video Pause Loaded : 89.69% 12:53 11:34 Remaining…" at bounding box center [889, 510] width 1267 height 1
click at [415, 619] on div "I HAVE WATCHED THIS VIDEO" at bounding box center [338, 612] width 153 height 13
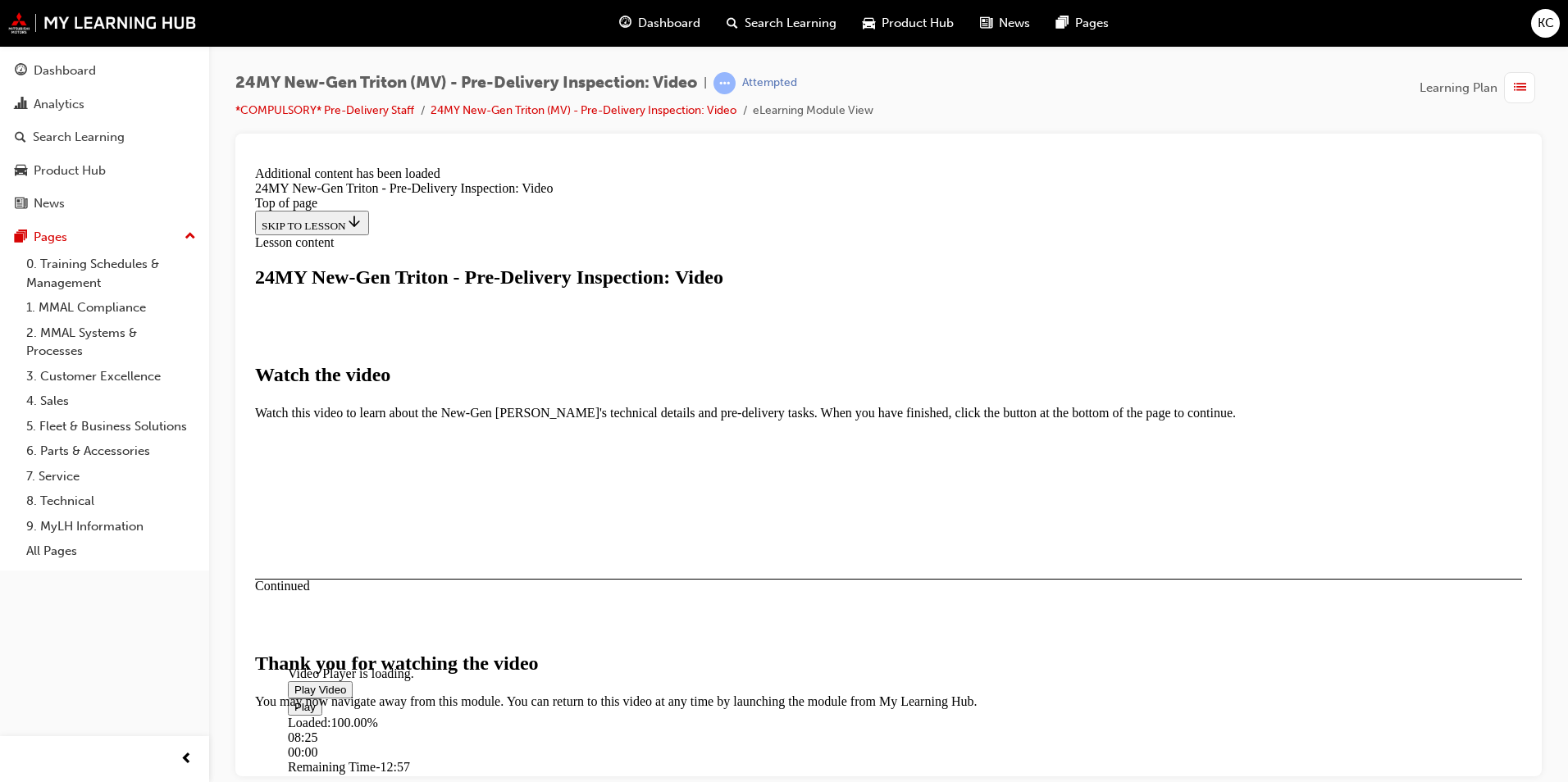
scroll to position [486, 0]
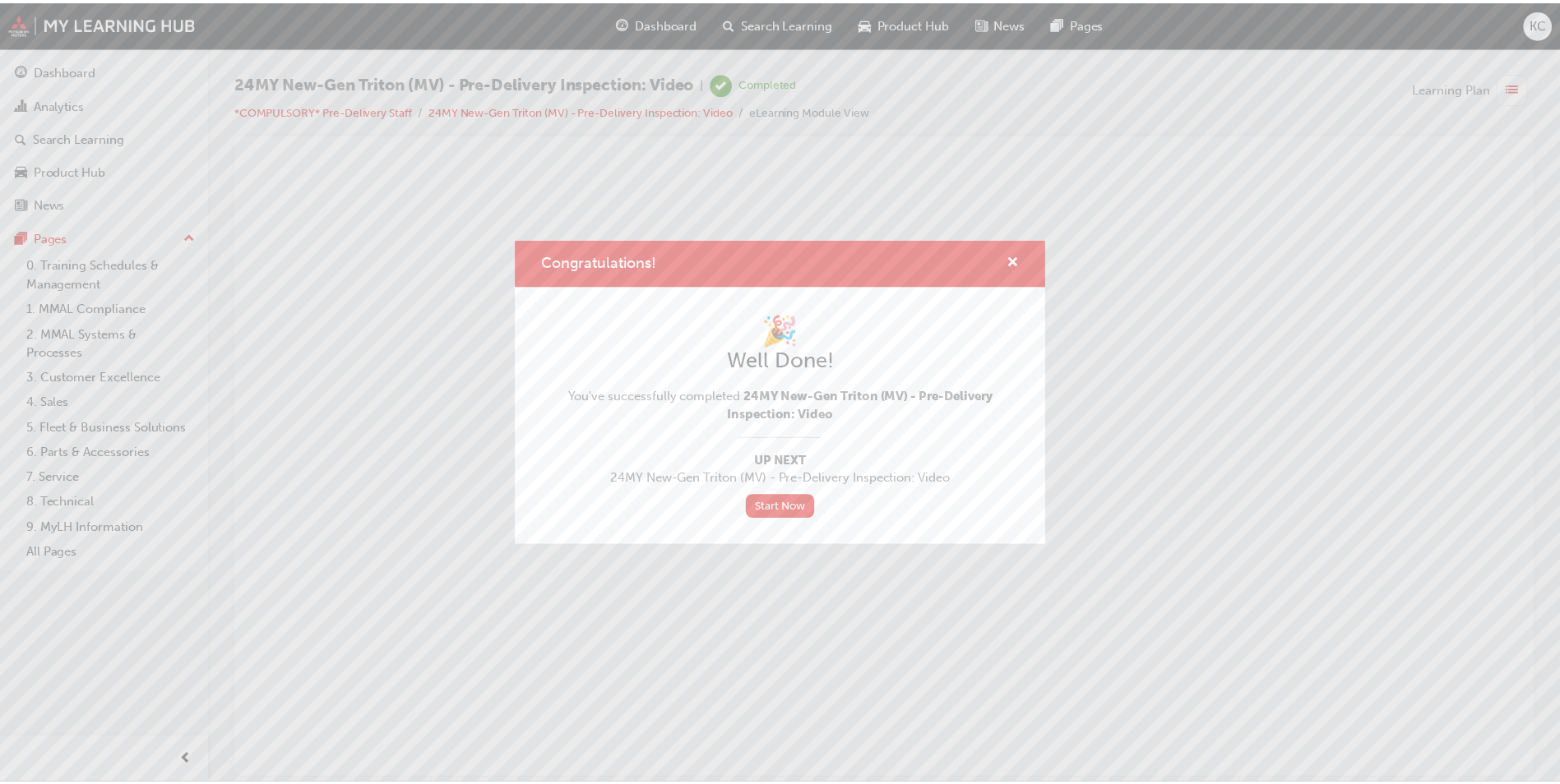
scroll to position [0, 0]
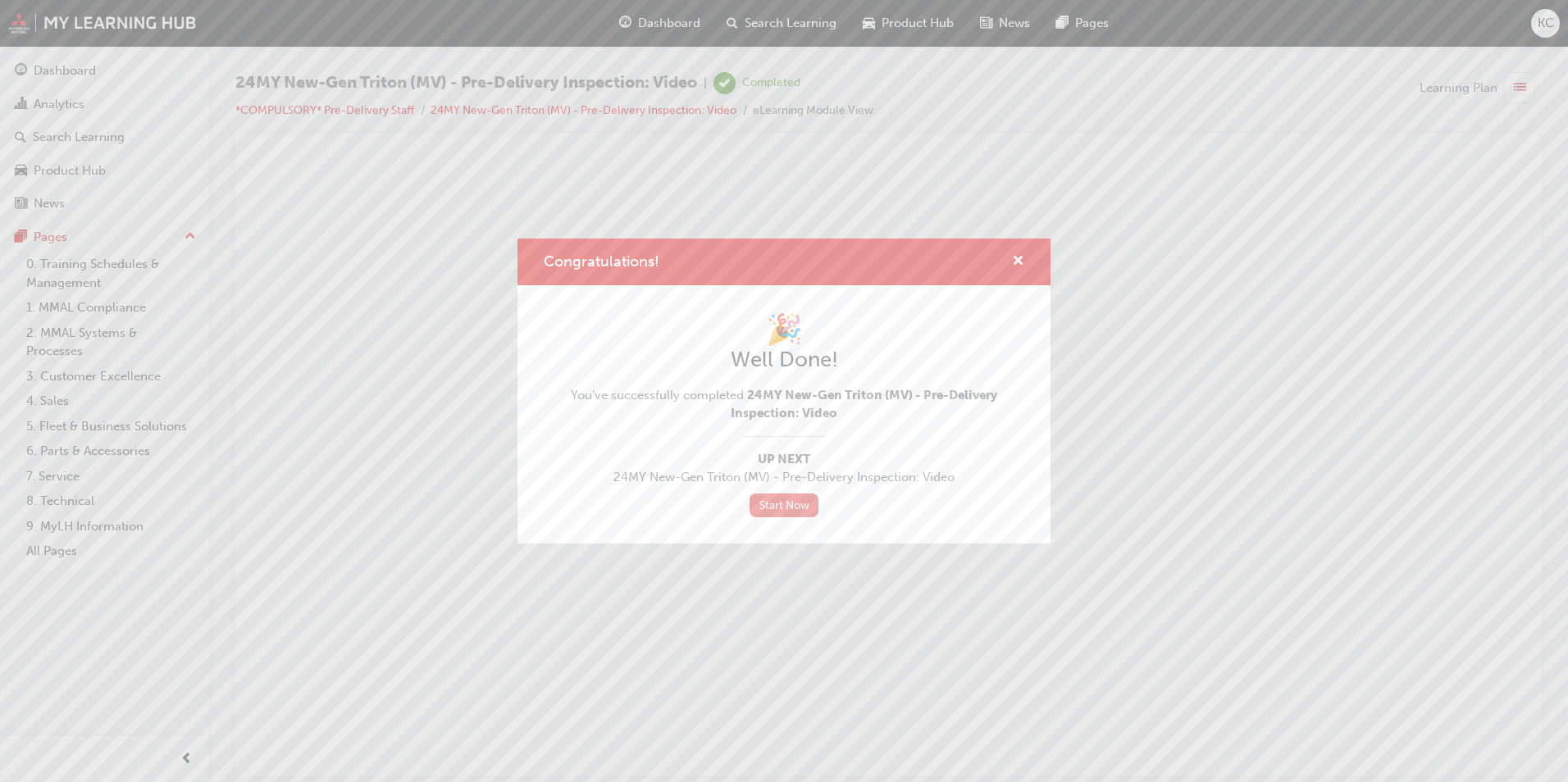
click at [800, 496] on link "Start Now" at bounding box center [784, 506] width 69 height 24
click at [781, 508] on link "Start Now" at bounding box center [784, 506] width 69 height 24
click at [1013, 255] on span "cross-icon" at bounding box center [1018, 263] width 12 height 15
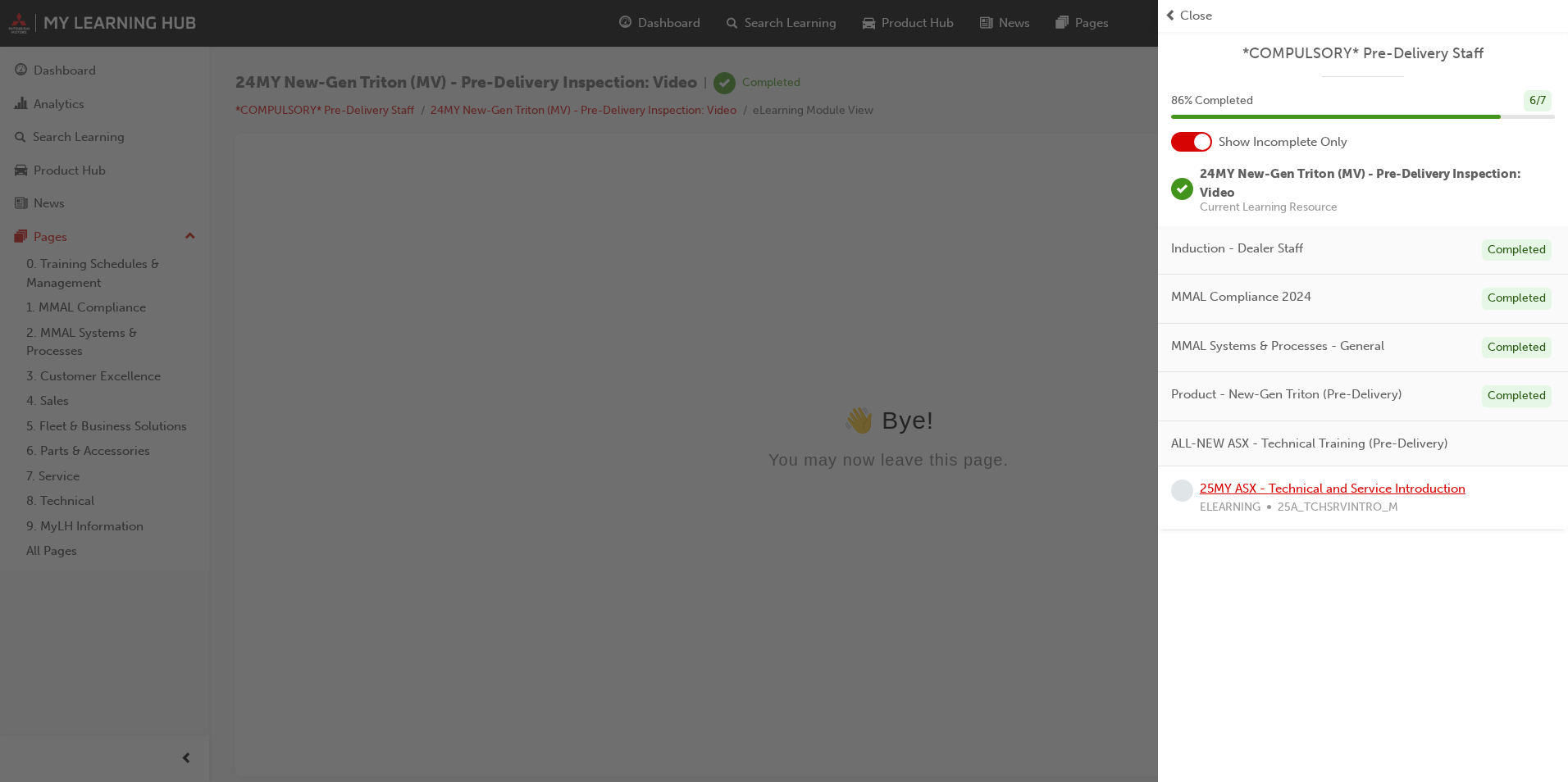
click at [1321, 489] on link "25MY ASX - Technical and Service Introduction" at bounding box center [1333, 489] width 266 height 15
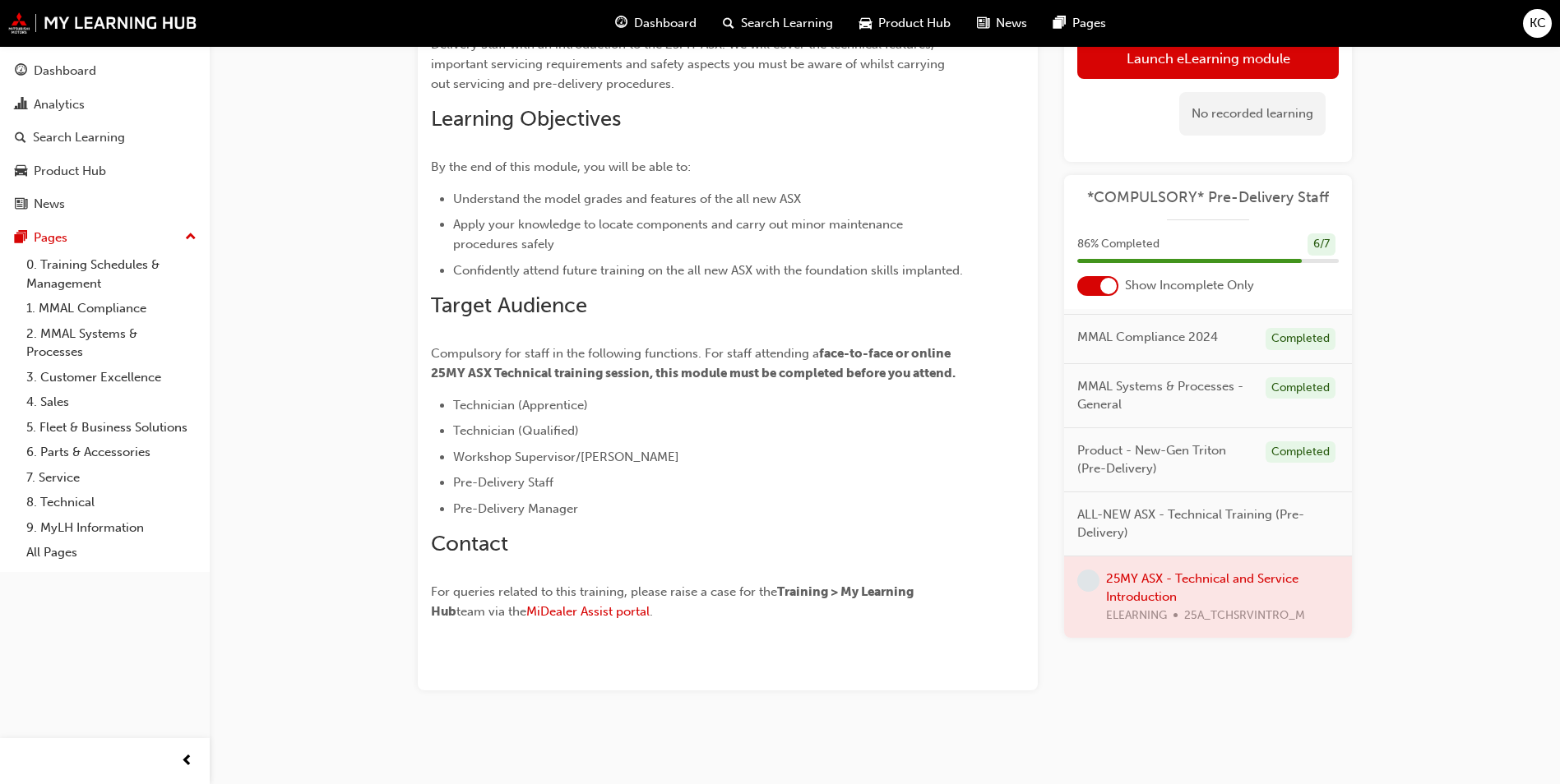
scroll to position [44, 0]
click at [1192, 586] on div at bounding box center [1208, 597] width 288 height 82
click at [1165, 582] on div at bounding box center [1208, 597] width 288 height 82
click at [1146, 583] on div at bounding box center [1208, 597] width 288 height 82
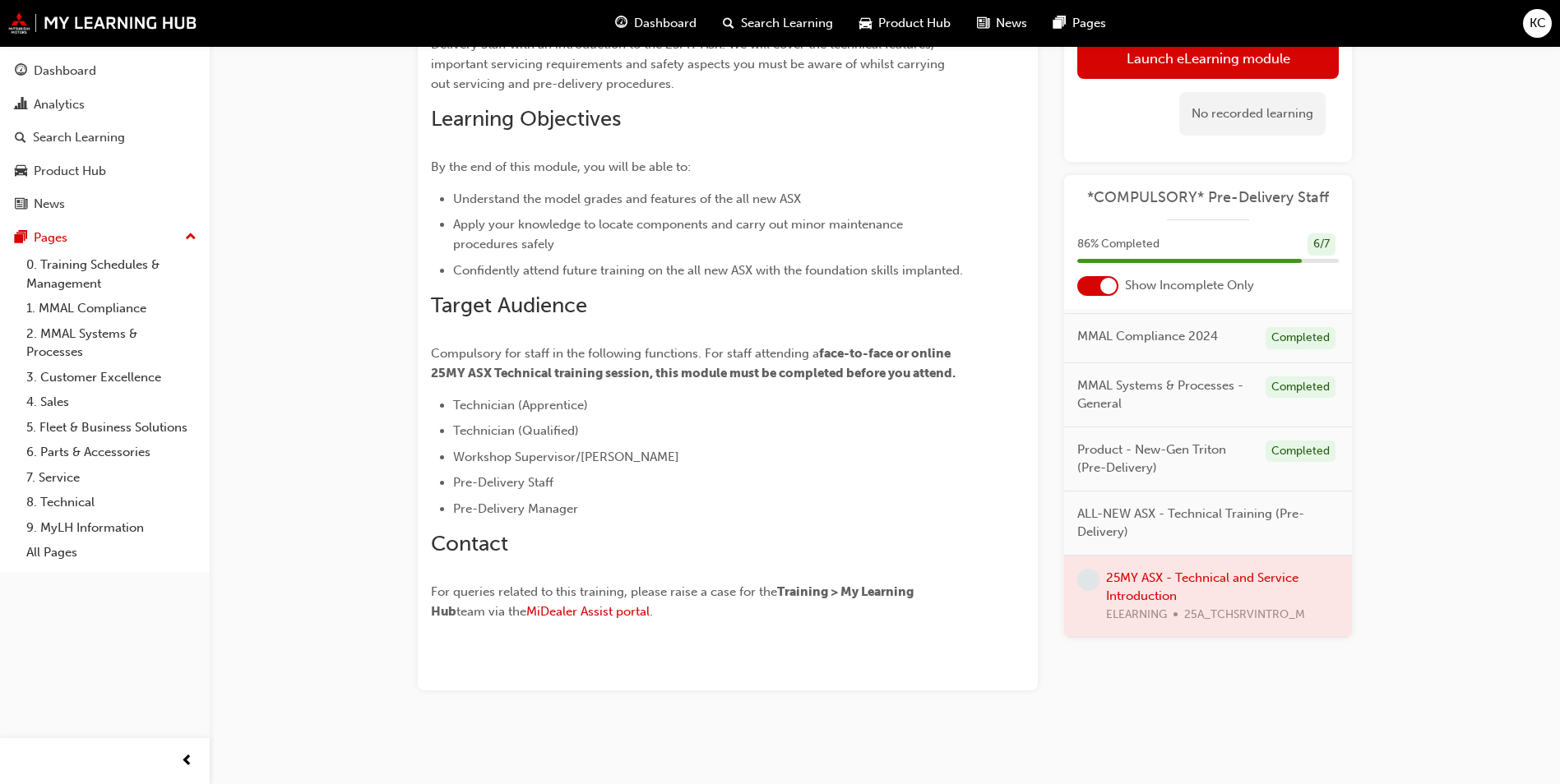
click at [1179, 513] on span "ALL-NEW ASX - Technical Training (Pre-Delivery)" at bounding box center [1201, 523] width 249 height 37
click at [1154, 543] on div "ALL-NEW ASX - Technical Training (Pre-Delivery)" at bounding box center [1208, 523] width 288 height 64
drag, startPoint x: 1128, startPoint y: 593, endPoint x: 1151, endPoint y: 538, distance: 59.6
click at [1133, 590] on div at bounding box center [1208, 597] width 288 height 82
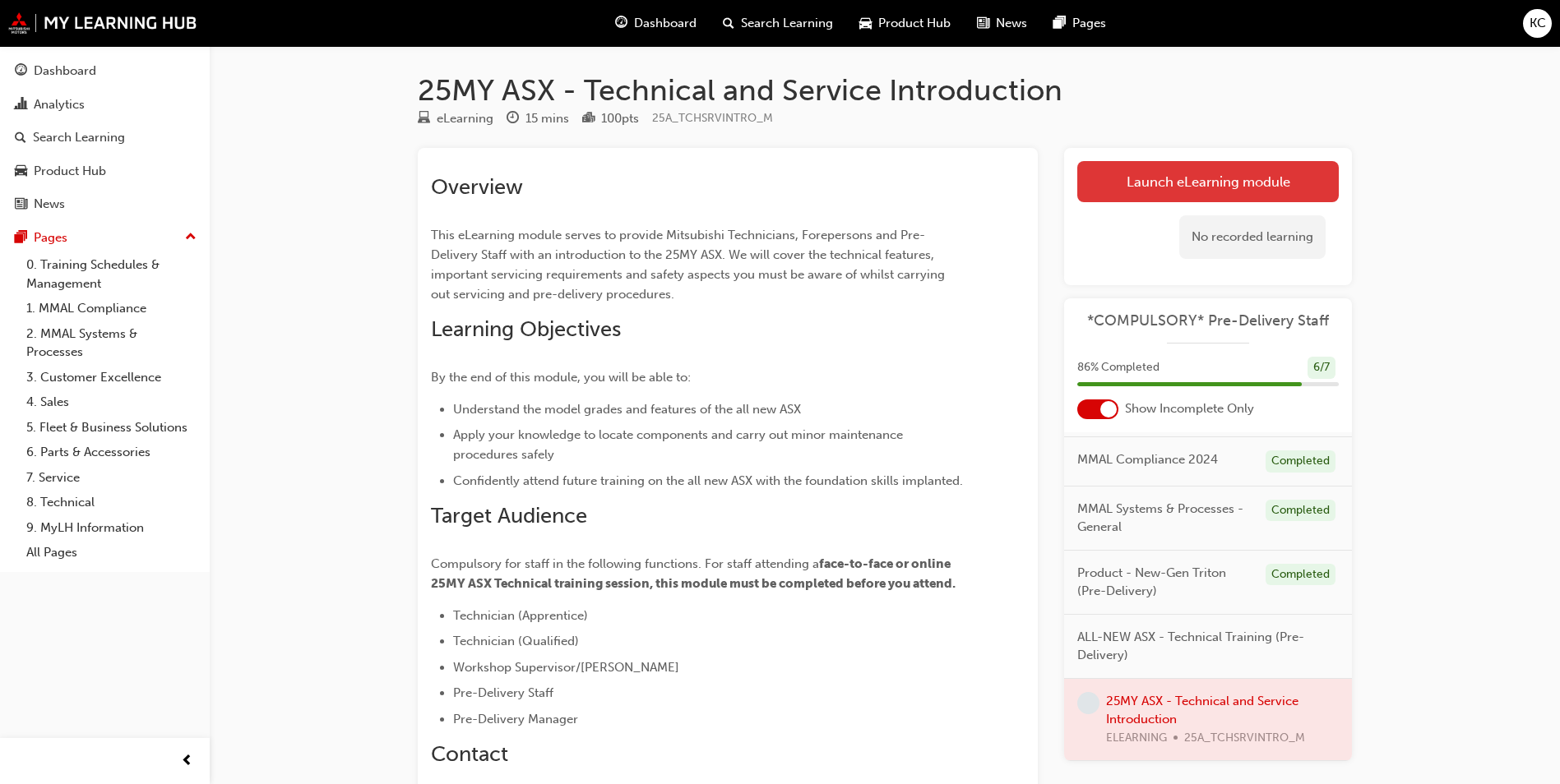
click at [1190, 191] on link "Launch eLearning module" at bounding box center [1208, 182] width 262 height 41
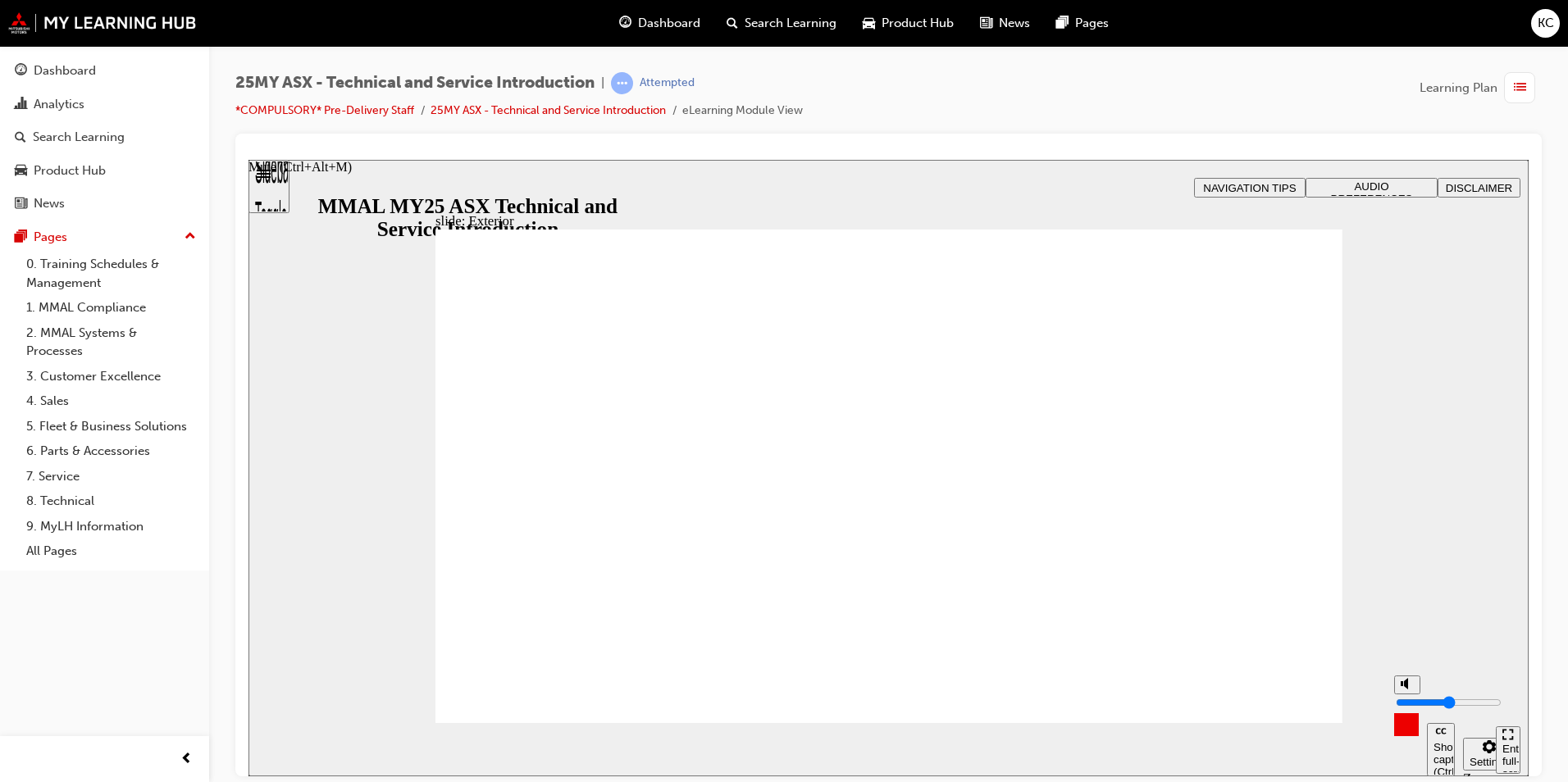
drag, startPoint x: 1405, startPoint y: 683, endPoint x: 1406, endPoint y: 699, distance: 16.0
click at [1406, 699] on input "volume" at bounding box center [1449, 702] width 106 height 13
click at [1407, 708] on input "volume" at bounding box center [1449, 702] width 106 height 13
type input "2"
click at [1404, 709] on input "volume" at bounding box center [1449, 702] width 106 height 13
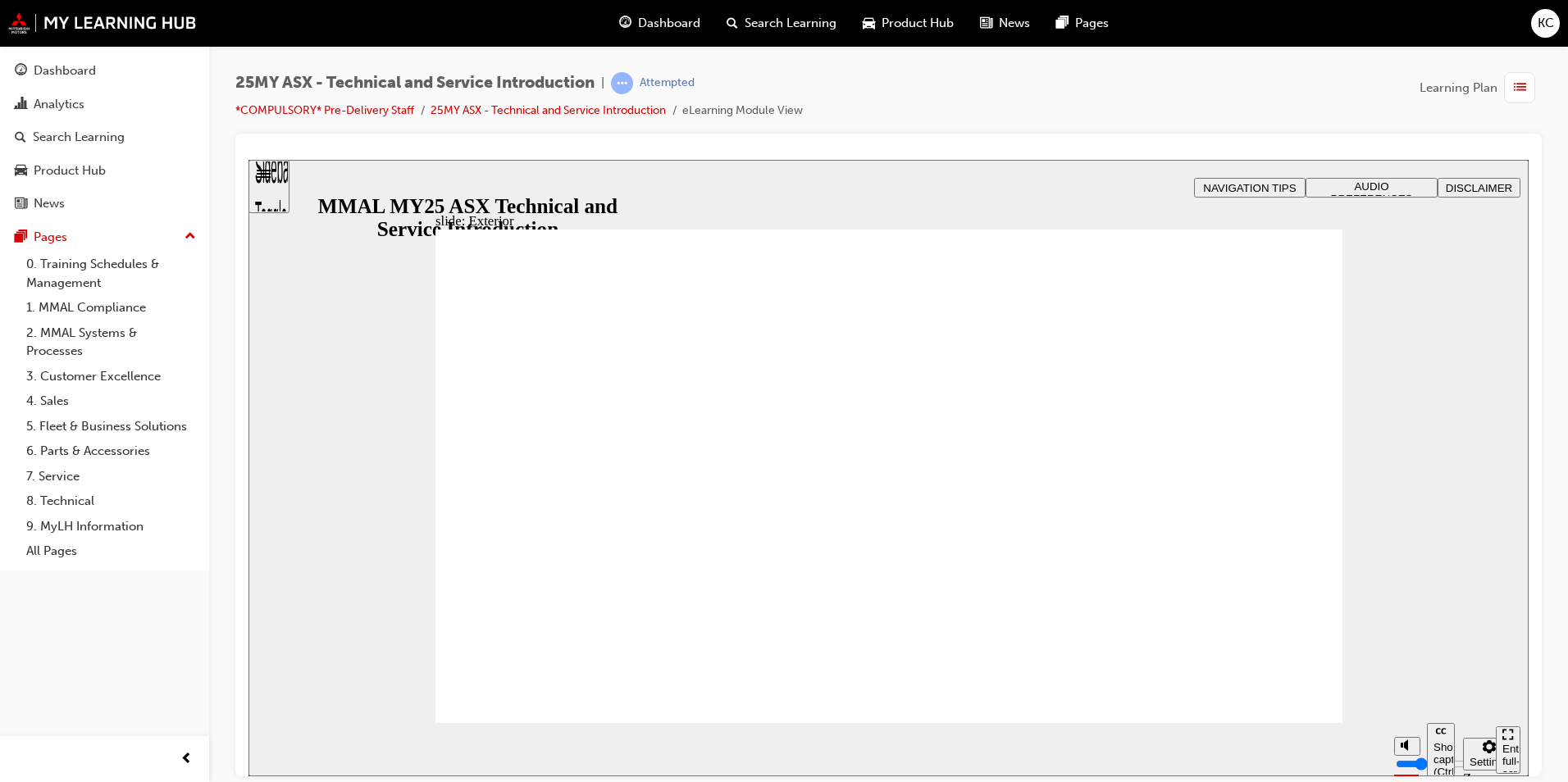
click at [1440, 532] on div "slide: Exterior Rectangle 2 Freeform 2 Oval 1 Oval 1 Oval 1 Freeform pause icon…" at bounding box center [889, 467] width 1280 height 617
drag, startPoint x: 1265, startPoint y: 699, endPoint x: 1283, endPoint y: 703, distance: 18.4
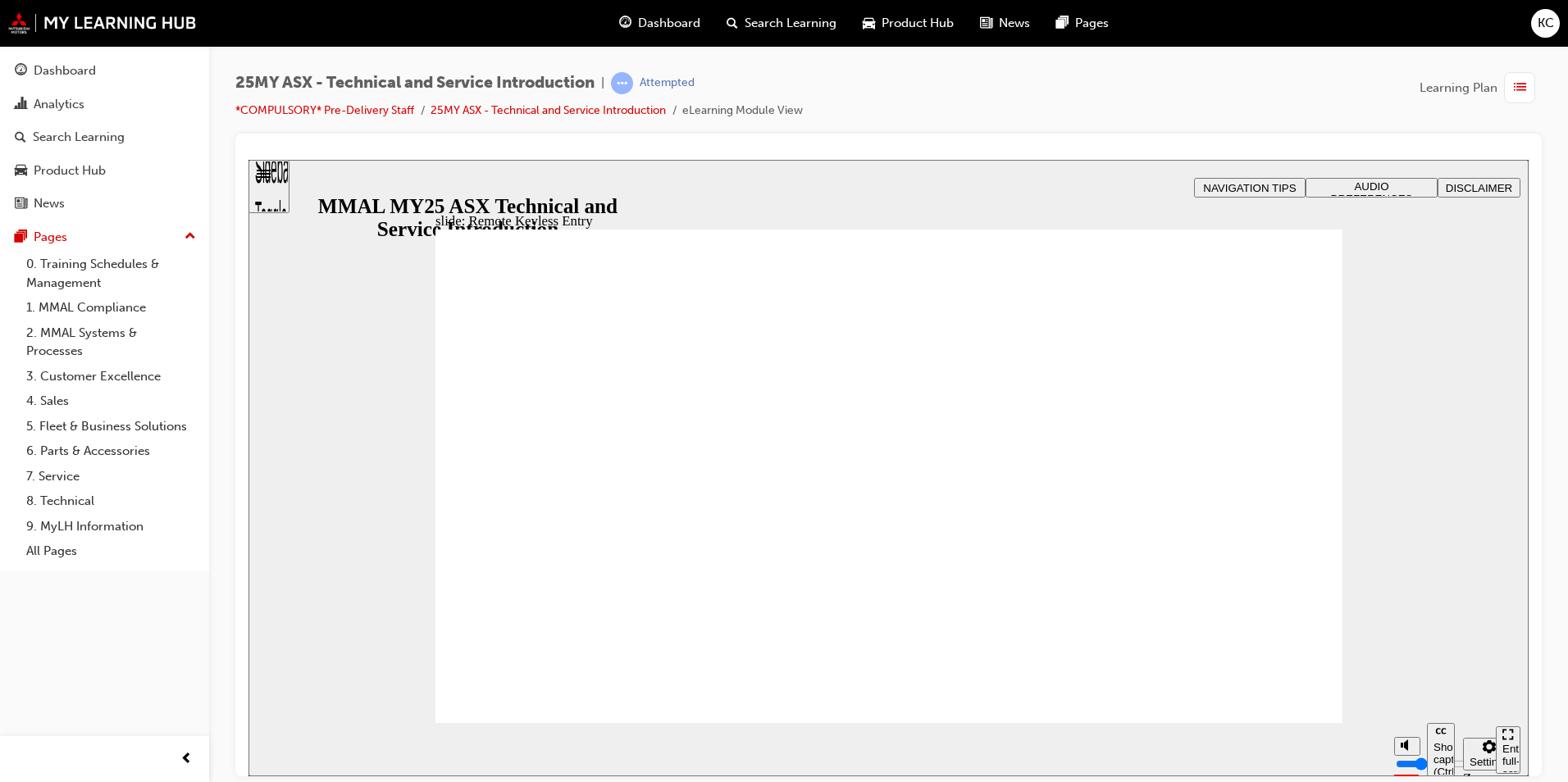
type input "14"
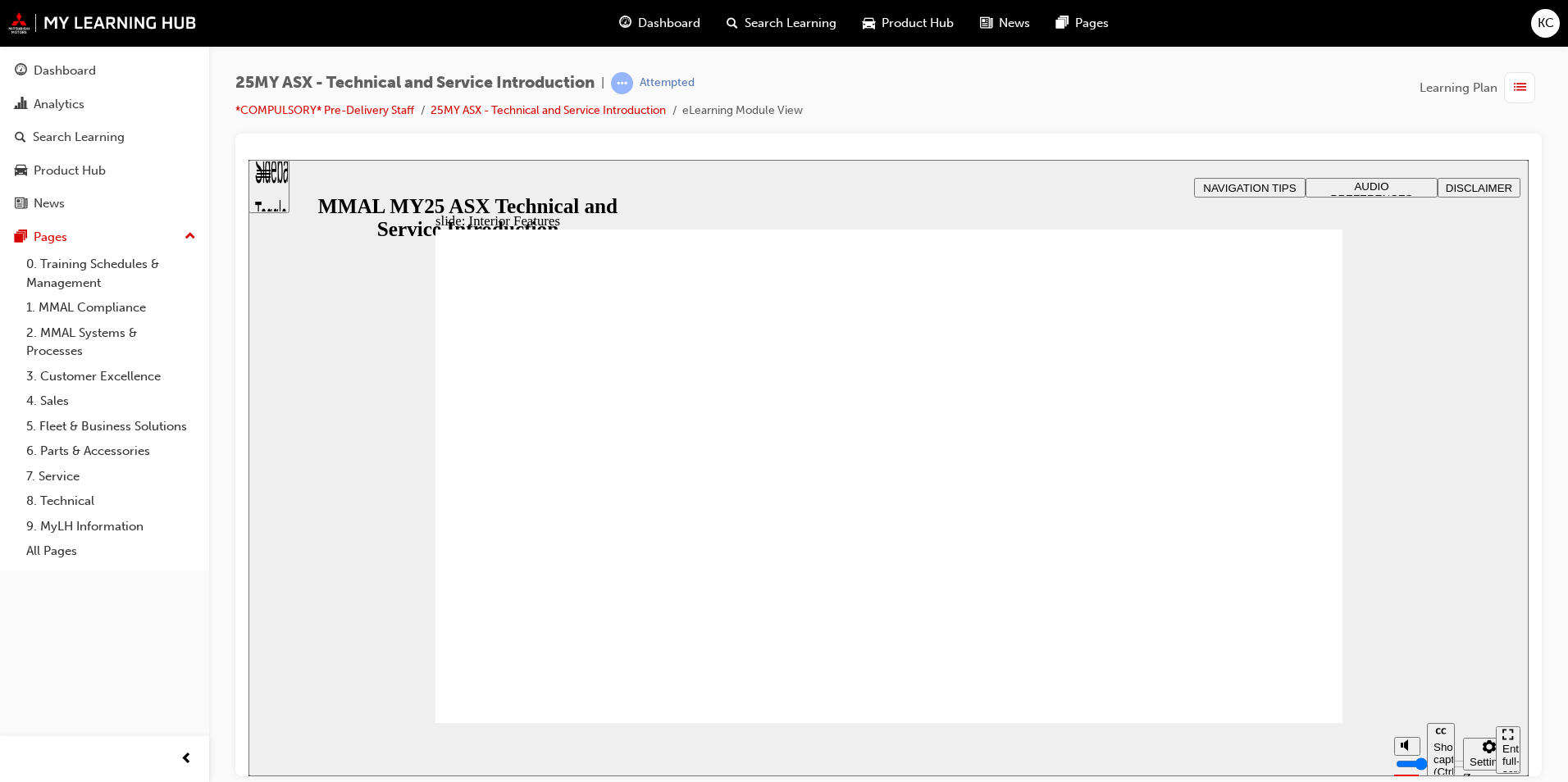
drag, startPoint x: 993, startPoint y: 504, endPoint x: 1179, endPoint y: 429, distance: 200.6
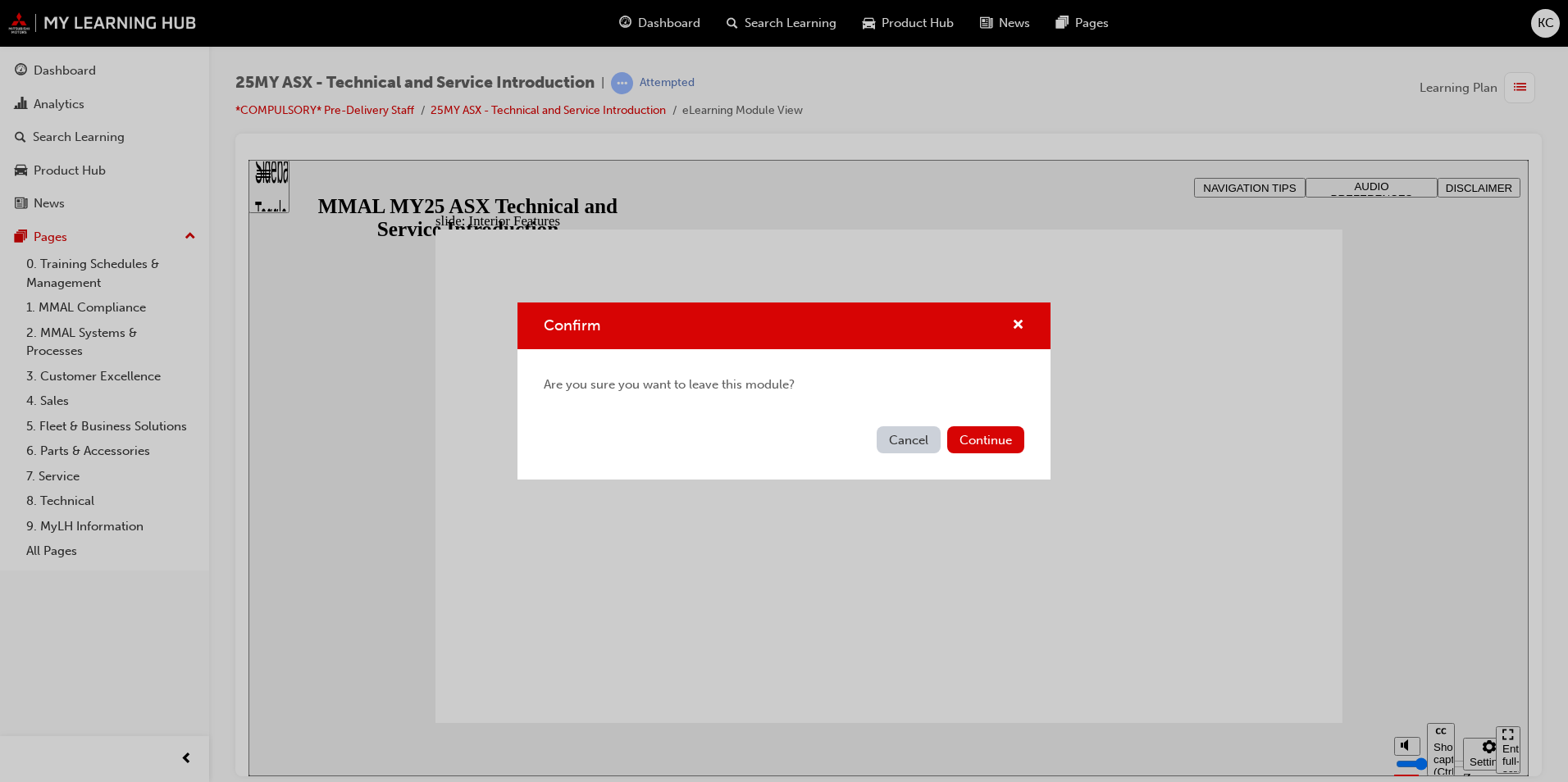
click at [915, 448] on button "Cancel" at bounding box center [908, 439] width 64 height 27
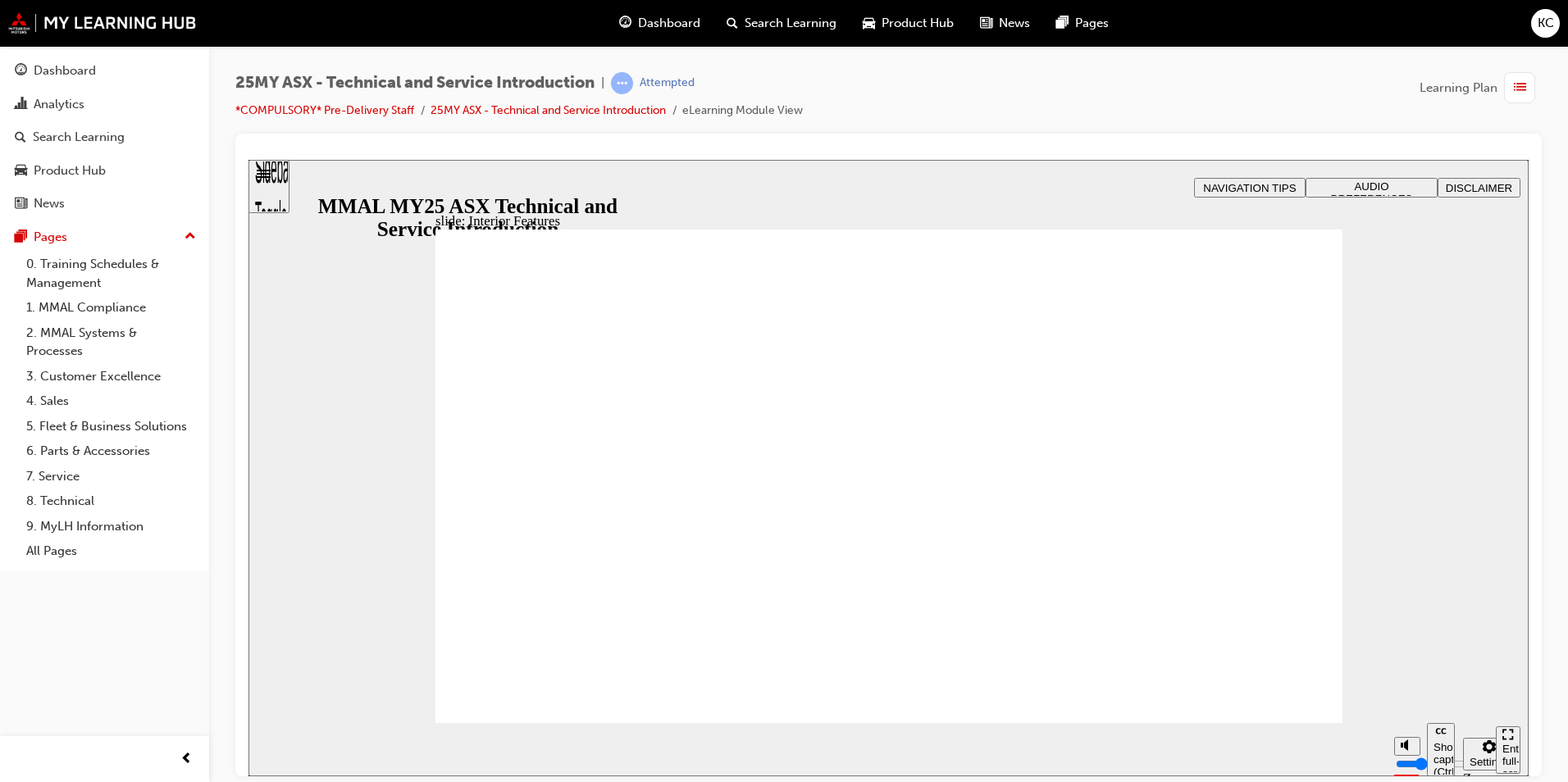
type input "17"
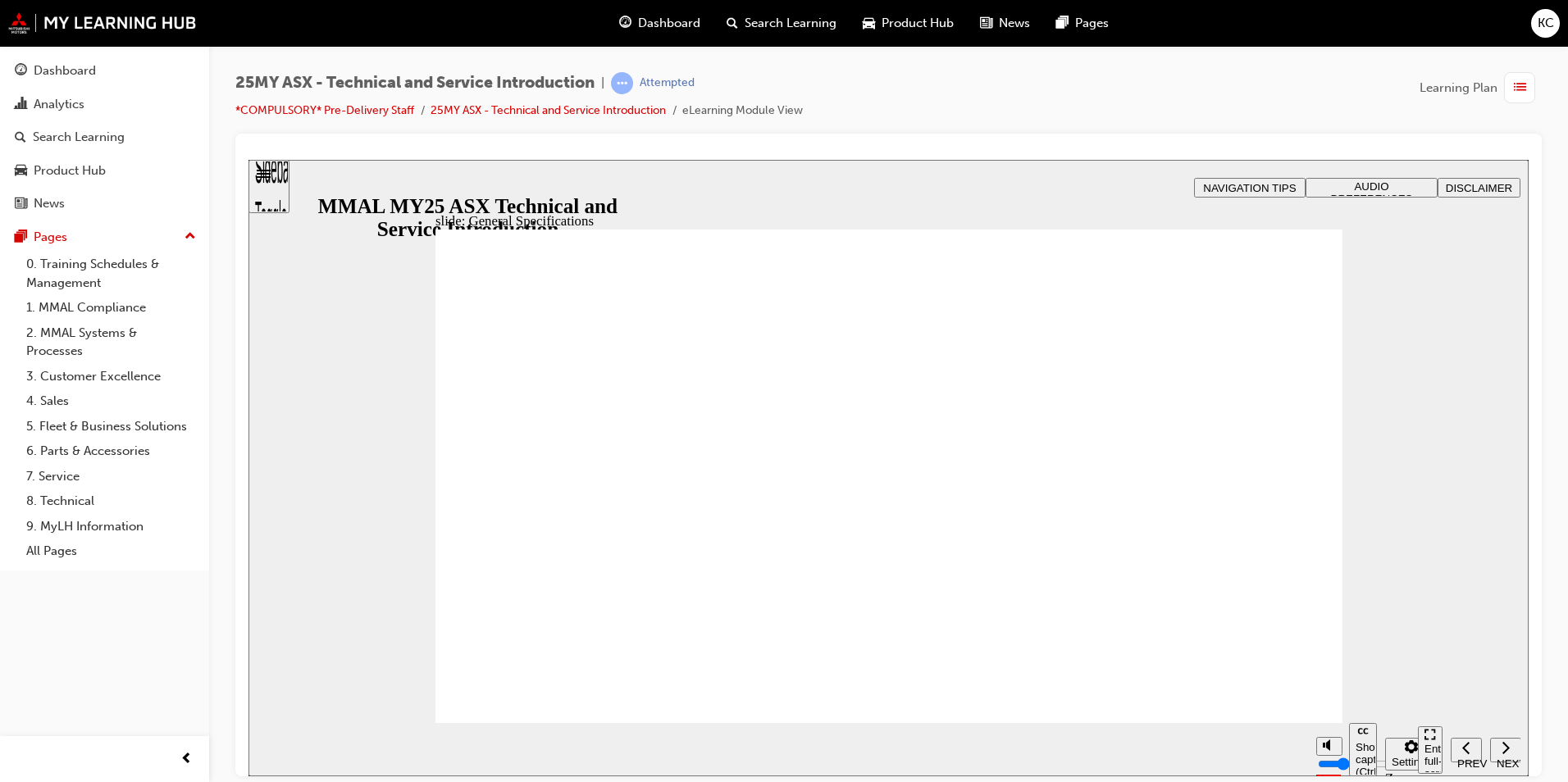
drag, startPoint x: 1000, startPoint y: 509, endPoint x: 990, endPoint y: 518, distance: 13.5
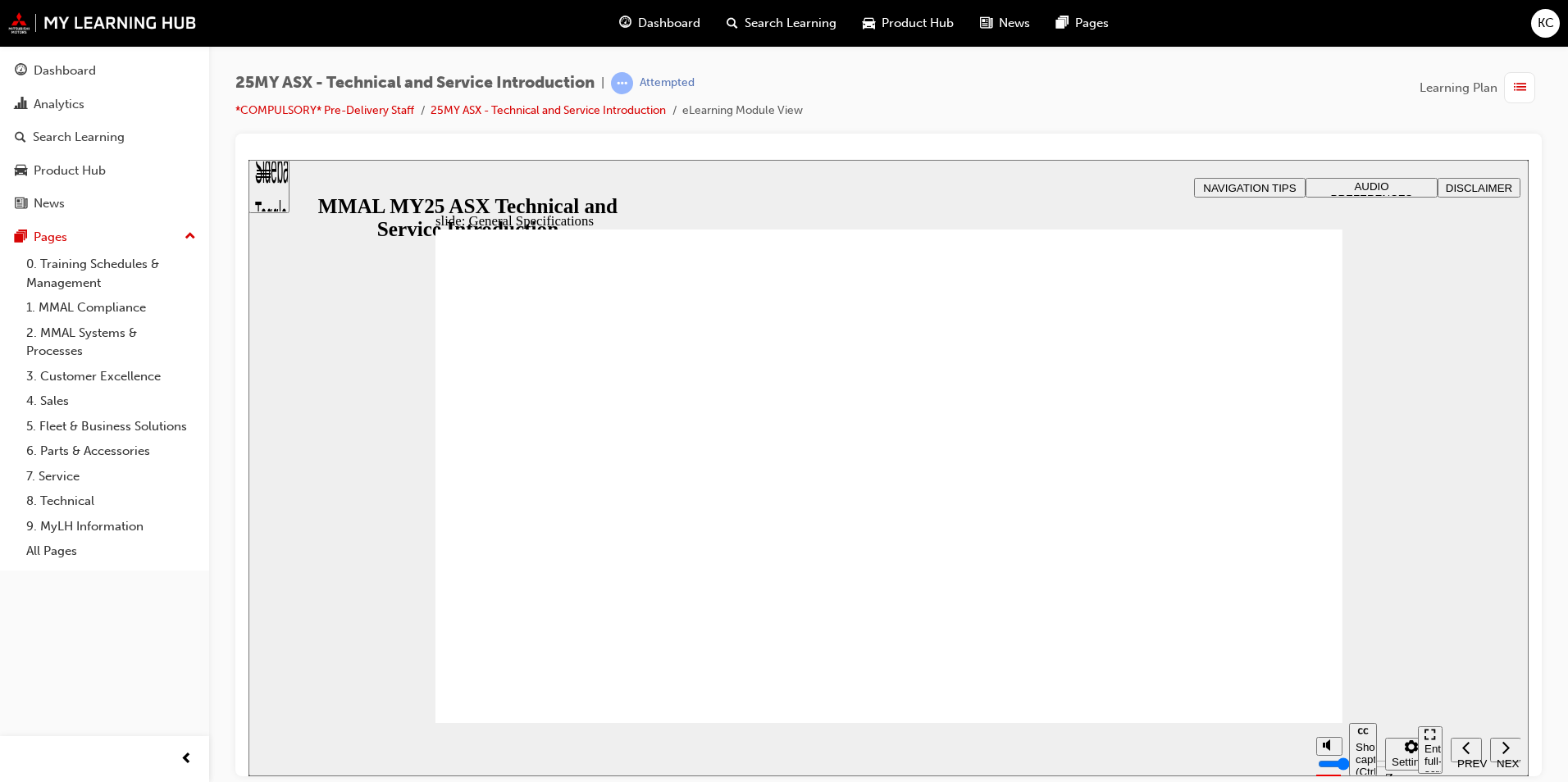
drag, startPoint x: 622, startPoint y: 351, endPoint x: 647, endPoint y: 355, distance: 25.3
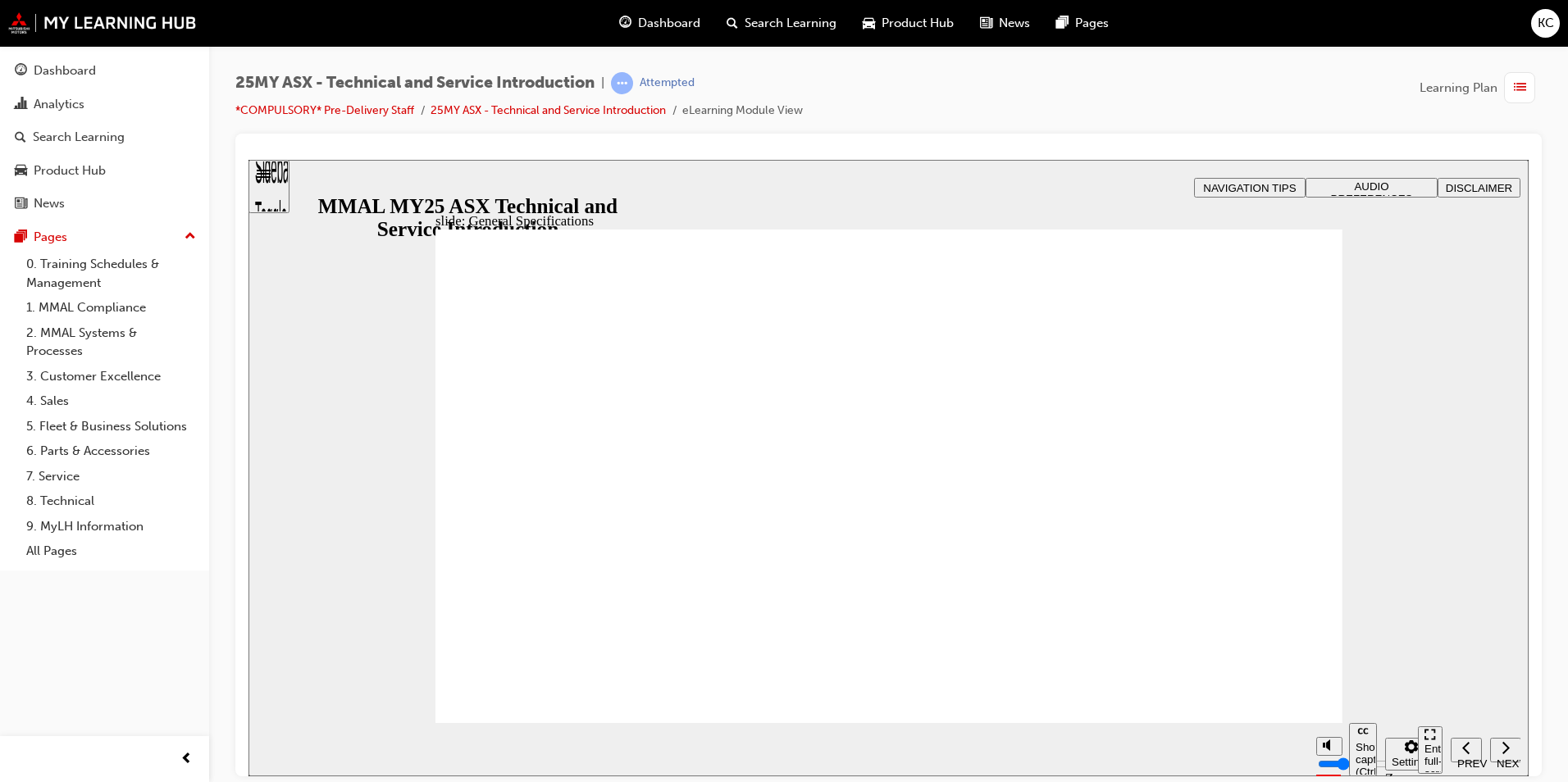
click at [888, 140] on div at bounding box center [888, 455] width 1307 height 643
